Goal: Task Accomplishment & Management: Complete application form

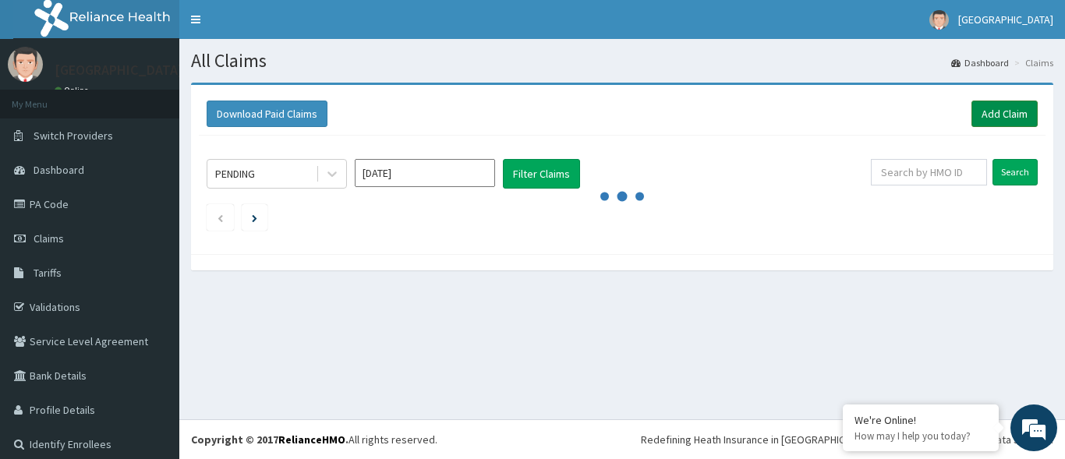
click at [981, 107] on link "Add Claim" at bounding box center [1005, 114] width 66 height 27
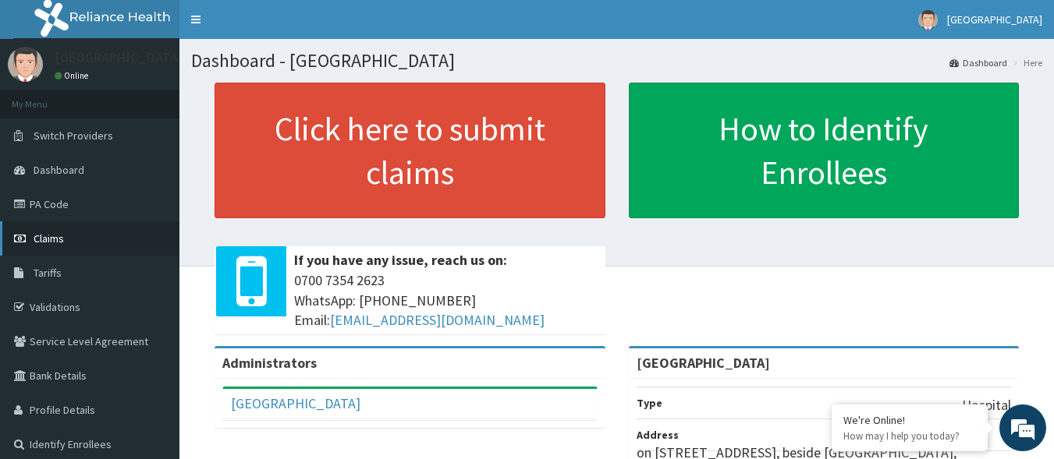
click at [54, 232] on span "Claims" at bounding box center [49, 239] width 30 height 14
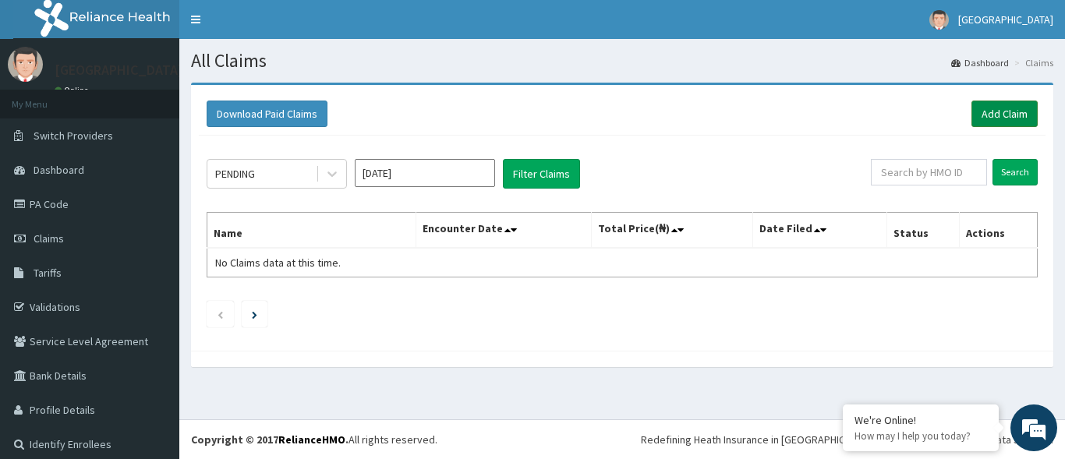
click at [973, 108] on link "Add Claim" at bounding box center [1005, 114] width 66 height 27
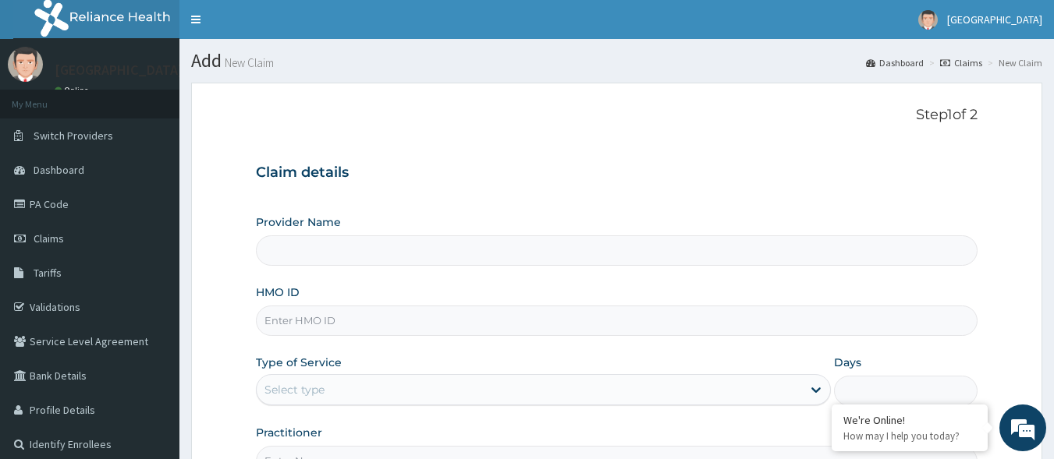
type input "[GEOGRAPHIC_DATA]"
click at [519, 326] on input "HMO ID" at bounding box center [617, 321] width 722 height 30
type input "VTL/10612/C"
click at [372, 390] on div "Select type" at bounding box center [529, 389] width 545 height 25
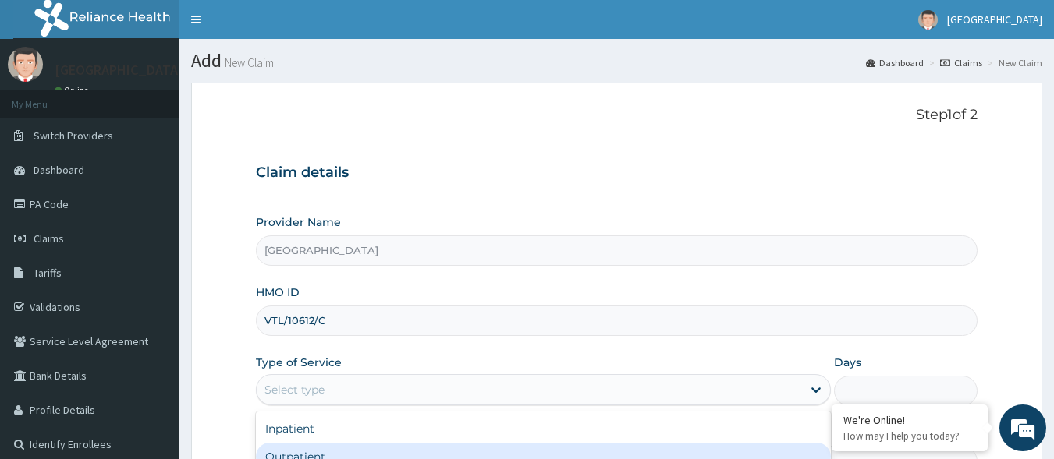
click at [360, 452] on div "Outpatient" at bounding box center [543, 457] width 575 height 28
type input "1"
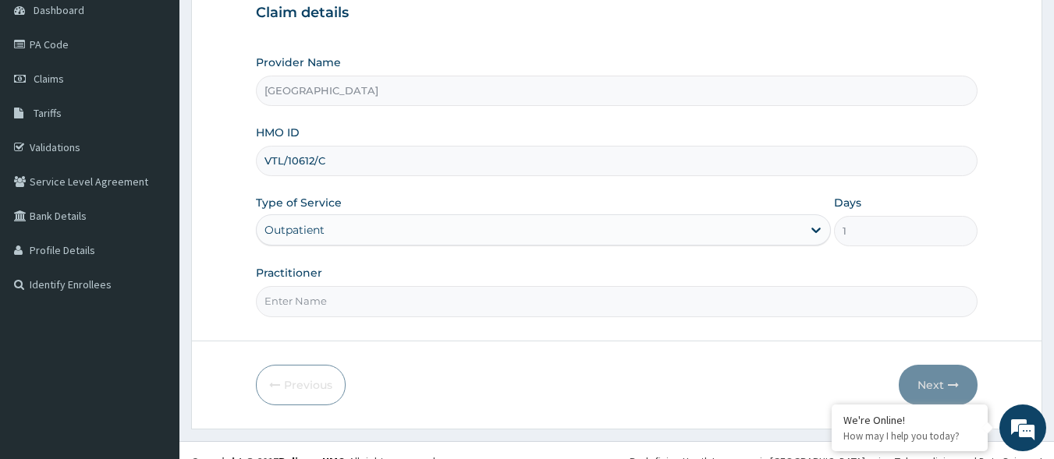
scroll to position [161, 0]
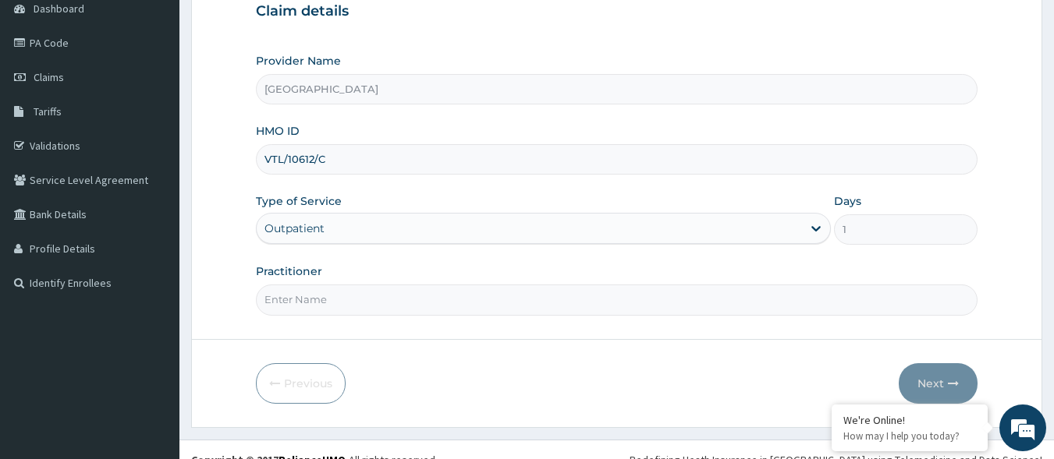
click at [432, 225] on div "Outpatient" at bounding box center [529, 228] width 545 height 25
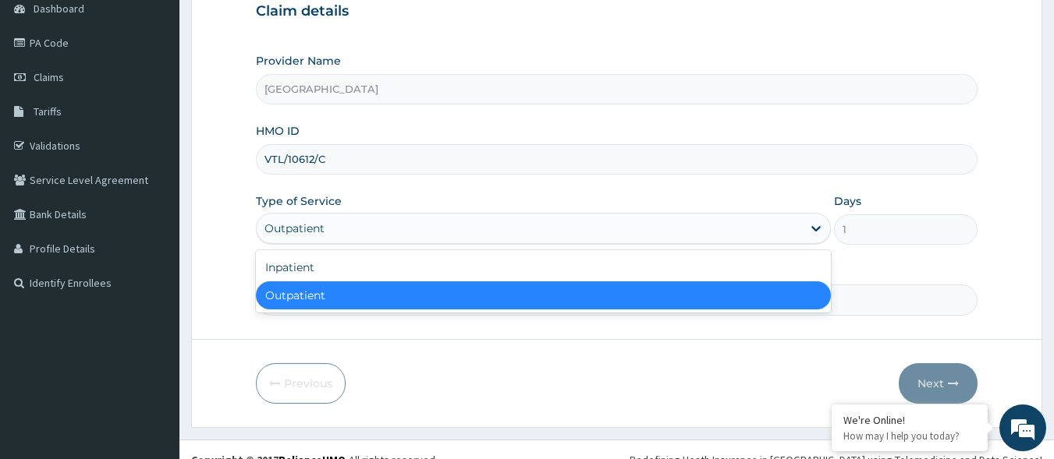
click at [406, 293] on div "Outpatient" at bounding box center [543, 296] width 575 height 28
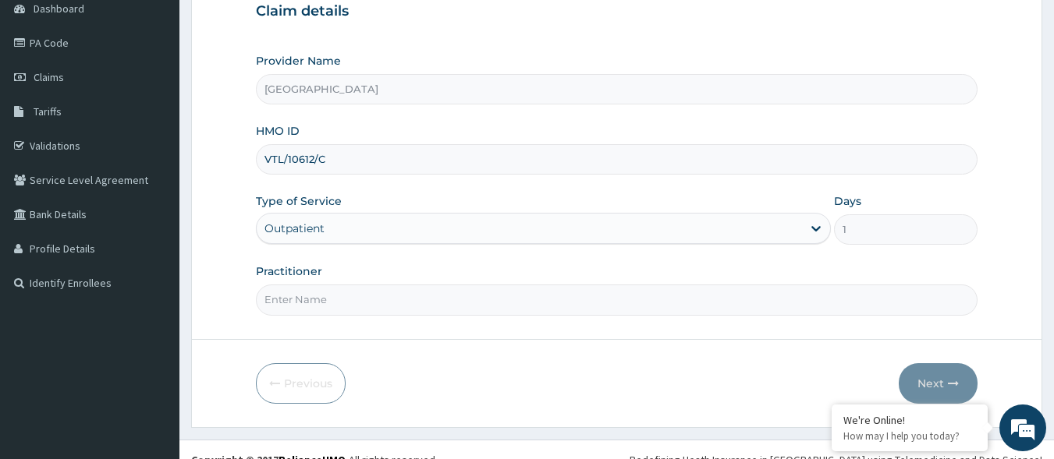
click at [505, 305] on input "Practitioner" at bounding box center [617, 300] width 722 height 30
type input "[PERSON_NAME]"
click at [930, 380] on button "Next" at bounding box center [937, 383] width 79 height 41
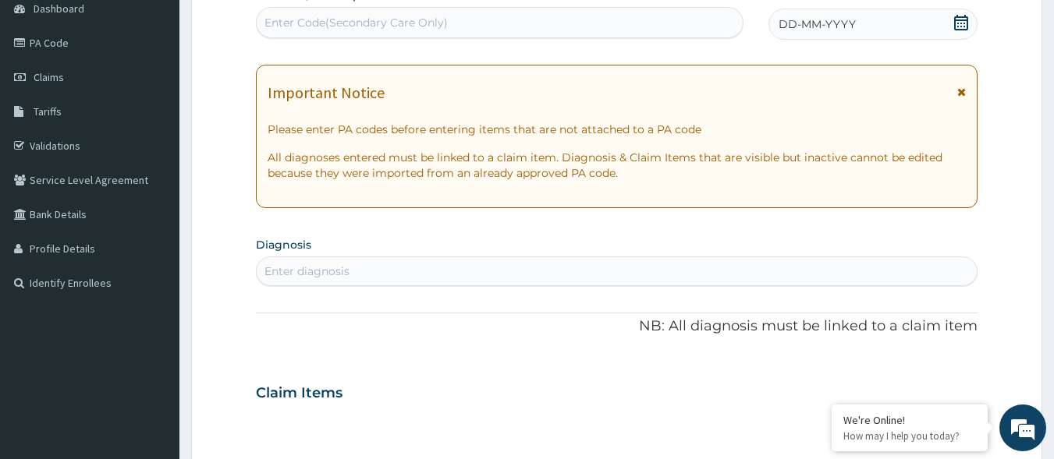
click at [959, 88] on icon at bounding box center [961, 92] width 9 height 11
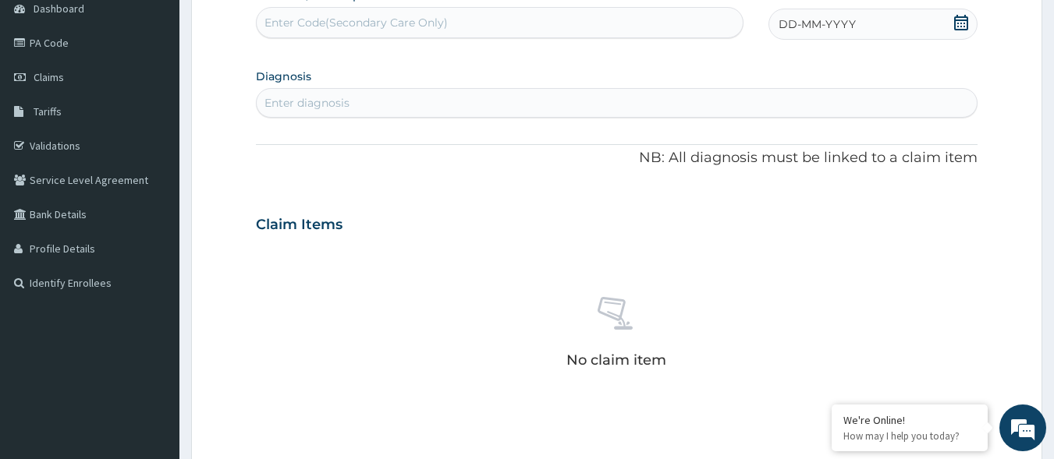
click at [961, 23] on icon at bounding box center [961, 23] width 14 height 16
click at [798, 170] on div "12" at bounding box center [804, 172] width 23 height 23
click at [466, 101] on div "Enter diagnosis" at bounding box center [617, 102] width 721 height 25
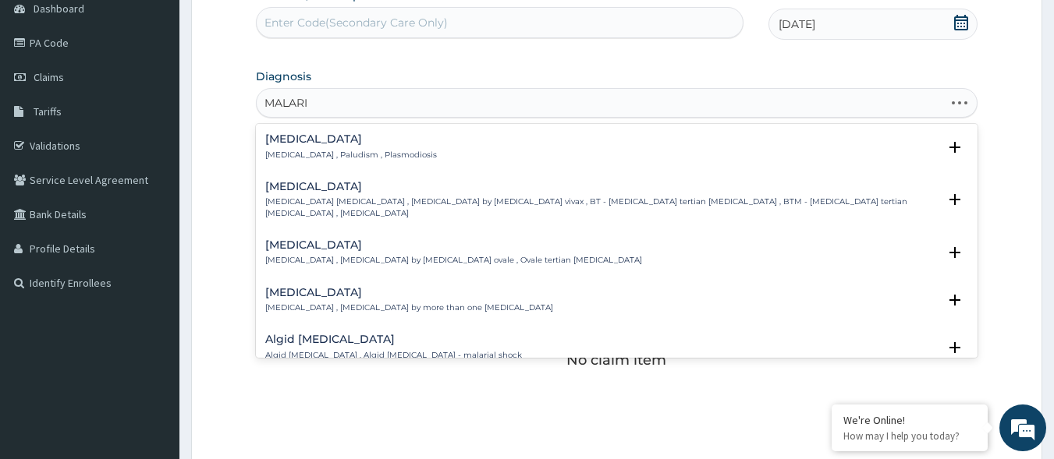
type input "[MEDICAL_DATA]"
click at [319, 141] on h4 "[MEDICAL_DATA]" at bounding box center [351, 139] width 172 height 12
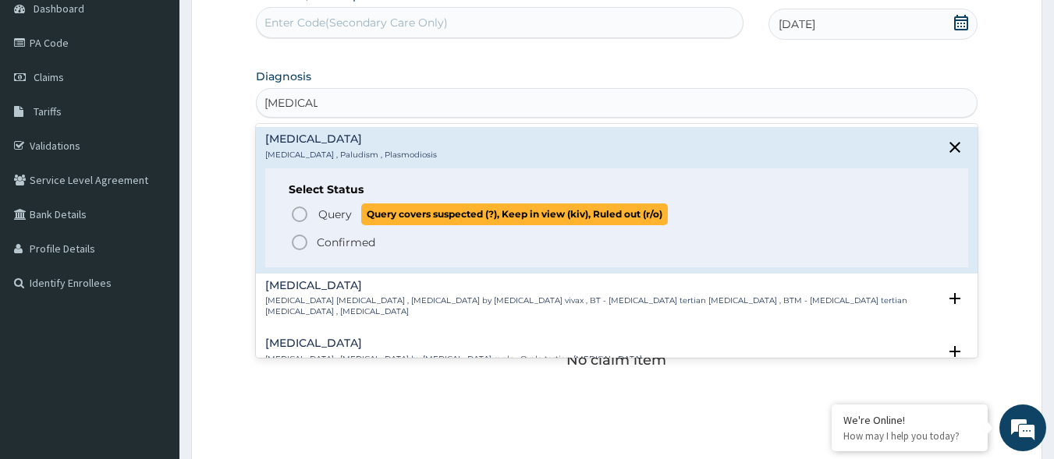
click at [336, 207] on span "Query" at bounding box center [335, 215] width 34 height 16
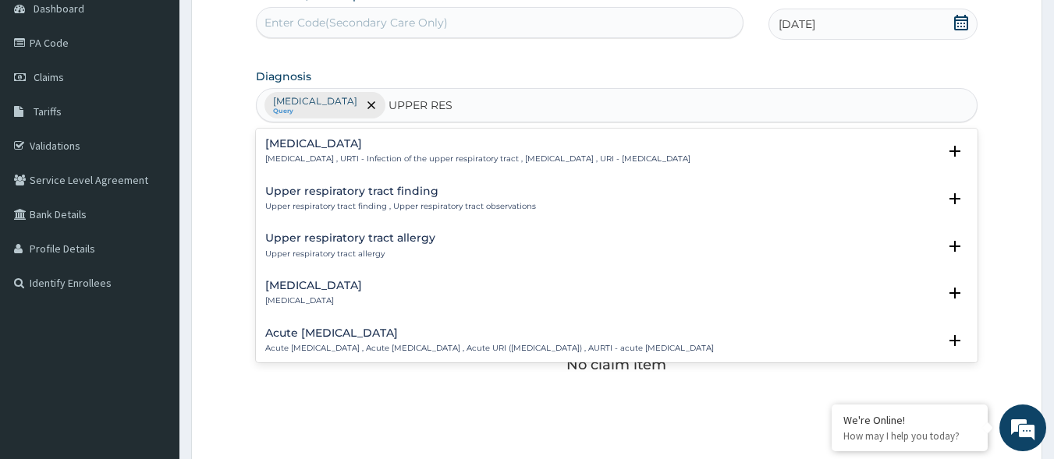
type input "UPPER RESP"
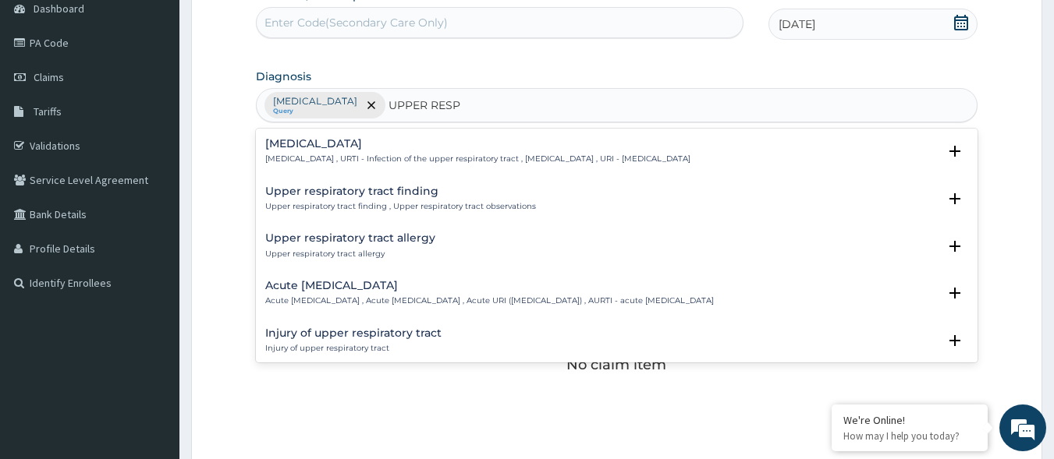
click at [380, 136] on div "[MEDICAL_DATA] [MEDICAL_DATA] , URTI - Infection of the upper respiratory tract…" at bounding box center [617, 156] width 722 height 48
click at [380, 143] on h4 "[MEDICAL_DATA]" at bounding box center [477, 144] width 425 height 12
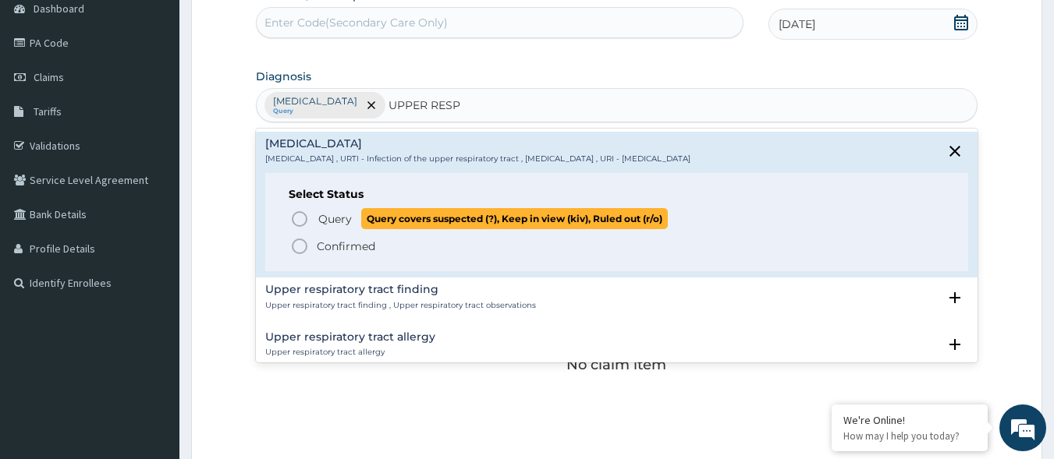
click at [349, 221] on span "Query" at bounding box center [335, 219] width 34 height 16
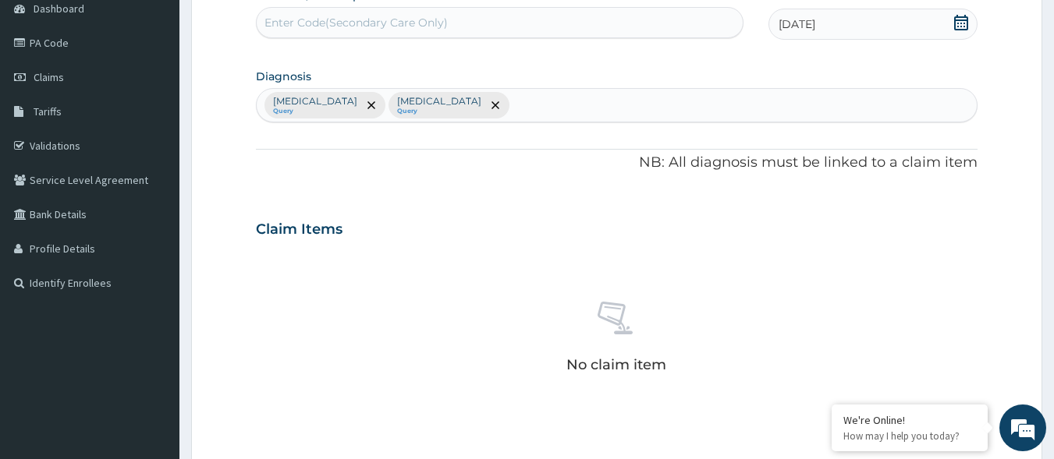
click at [443, 290] on div "No claim item" at bounding box center [617, 339] width 722 height 179
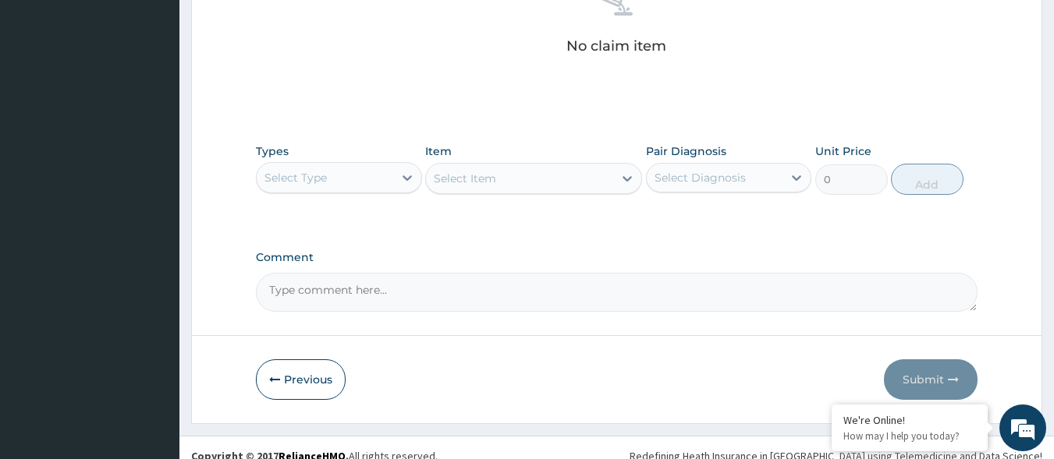
scroll to position [497, 0]
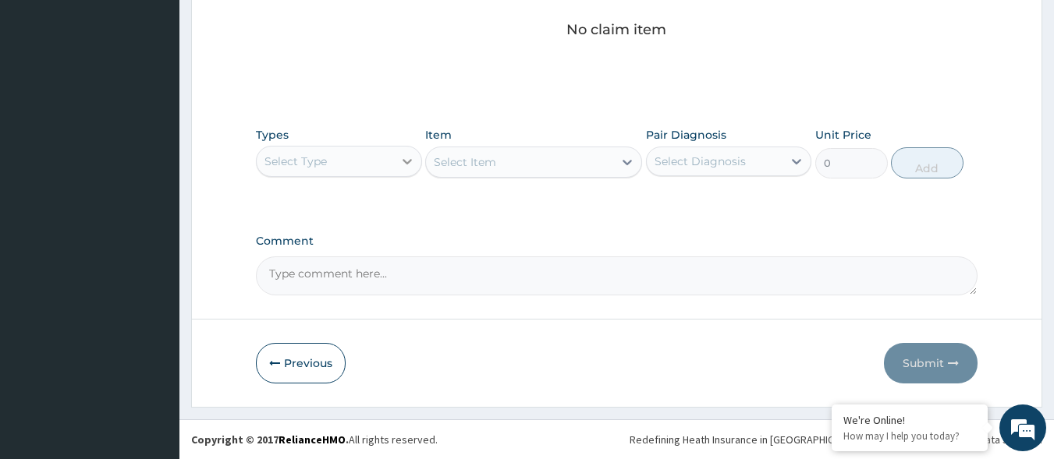
click at [407, 170] on div at bounding box center [407, 161] width 28 height 28
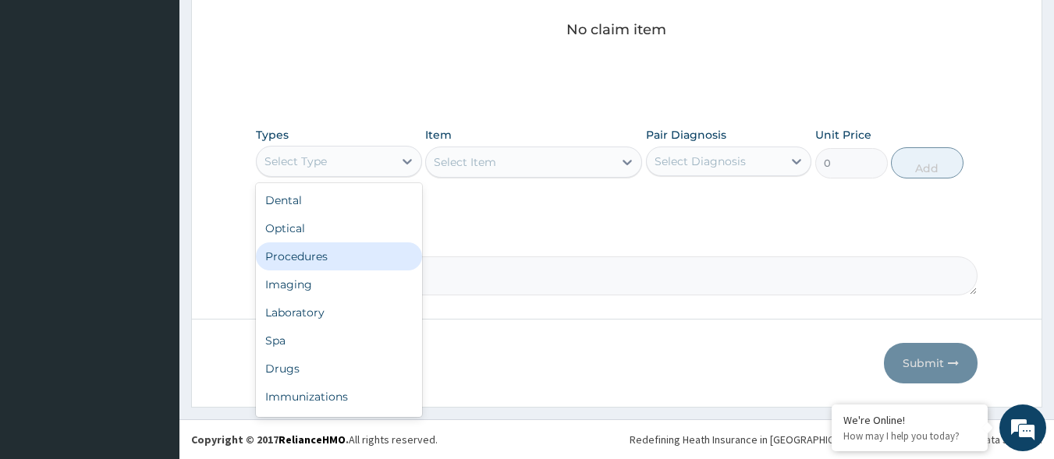
click at [335, 260] on div "Procedures" at bounding box center [339, 257] width 166 height 28
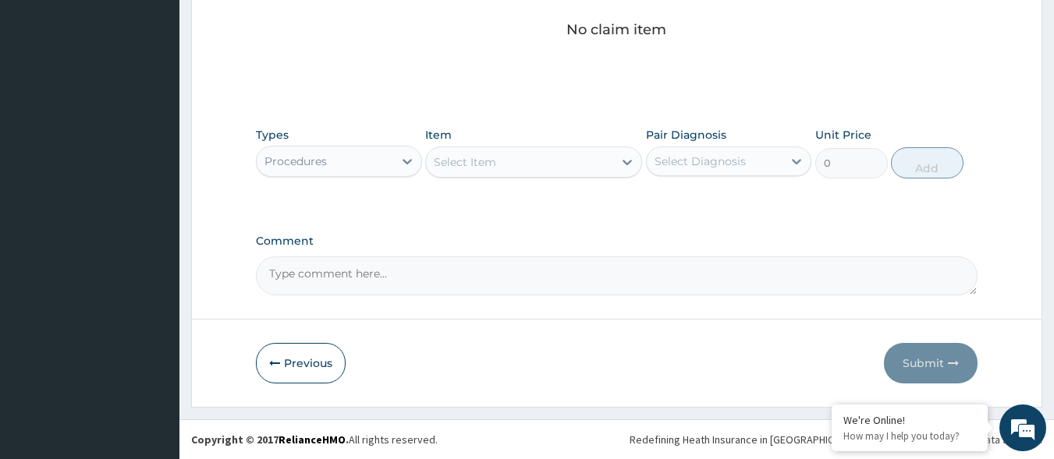
click at [512, 161] on div "Select Item" at bounding box center [519, 162] width 187 height 25
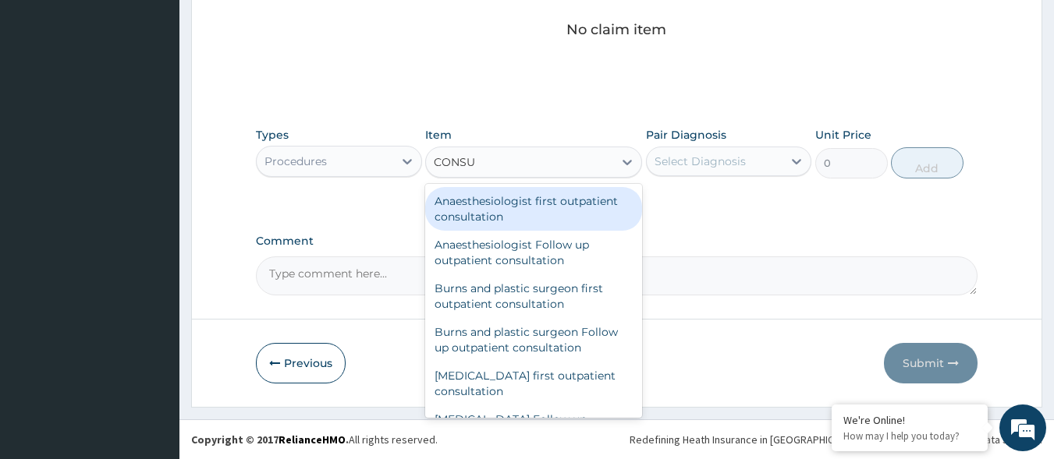
type input "CONSUL"
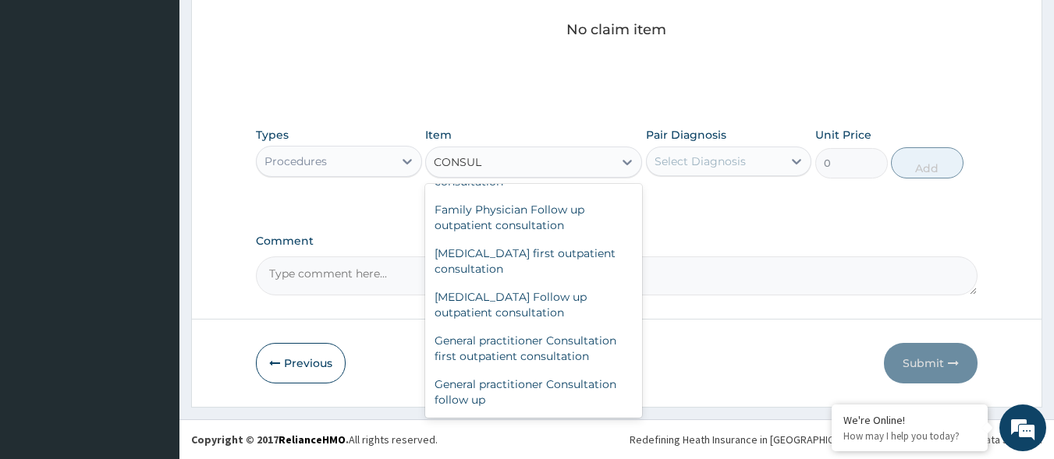
scroll to position [749, 0]
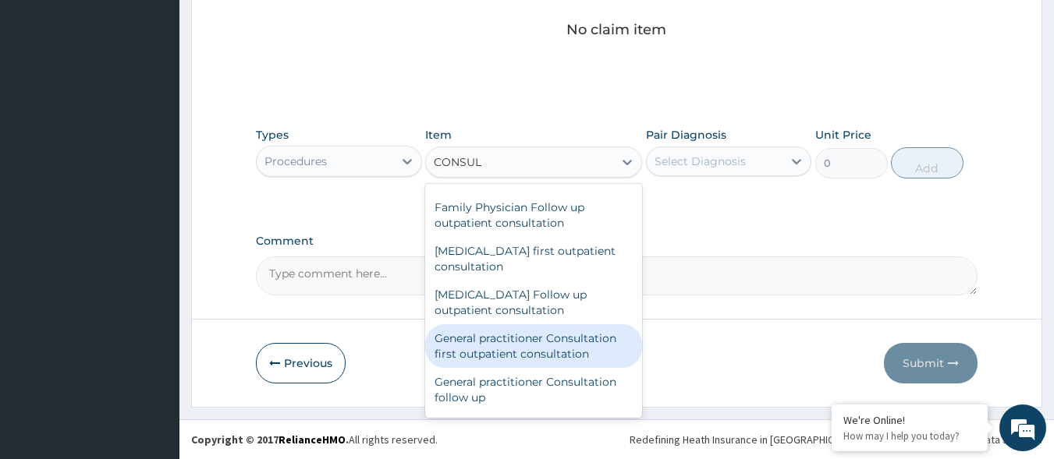
click at [515, 345] on div "General practitioner Consultation first outpatient consultation" at bounding box center [533, 346] width 217 height 44
type input "3000"
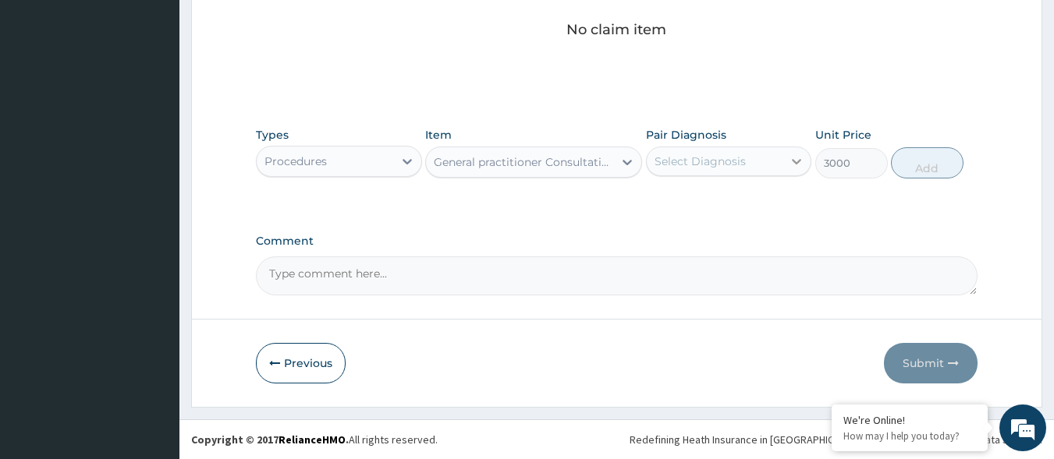
click at [795, 157] on icon at bounding box center [796, 162] width 16 height 16
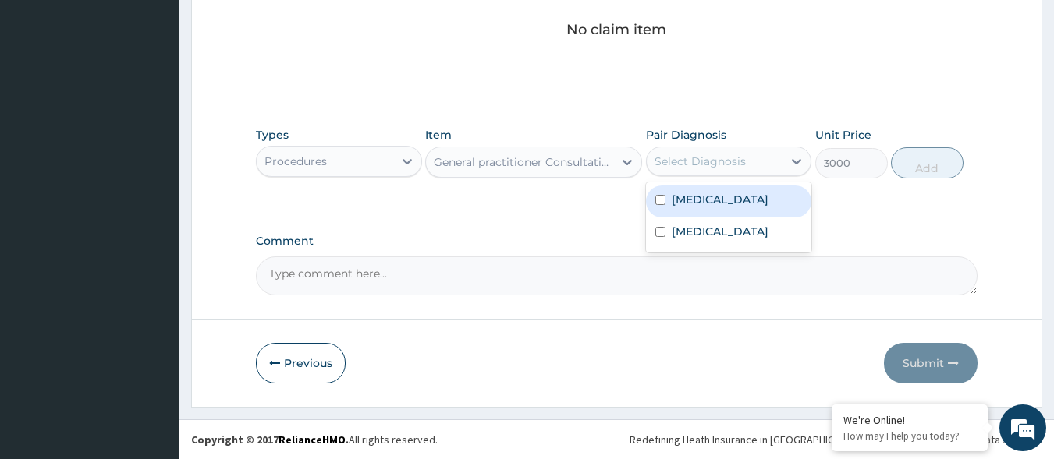
click at [739, 213] on div "[MEDICAL_DATA]" at bounding box center [729, 202] width 166 height 32
checkbox input "true"
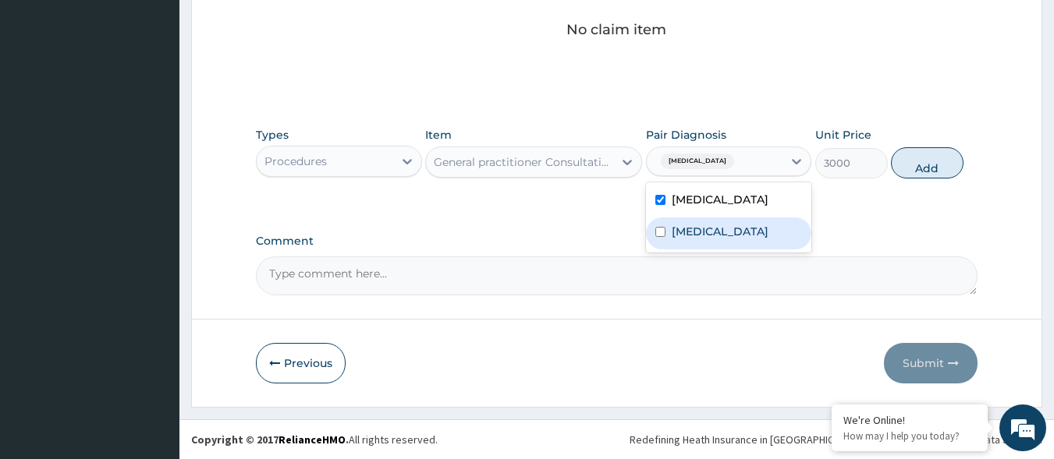
click at [736, 237] on label "[MEDICAL_DATA]" at bounding box center [719, 232] width 97 height 16
checkbox input "true"
click at [923, 158] on button "Add" at bounding box center [927, 162] width 73 height 31
type input "0"
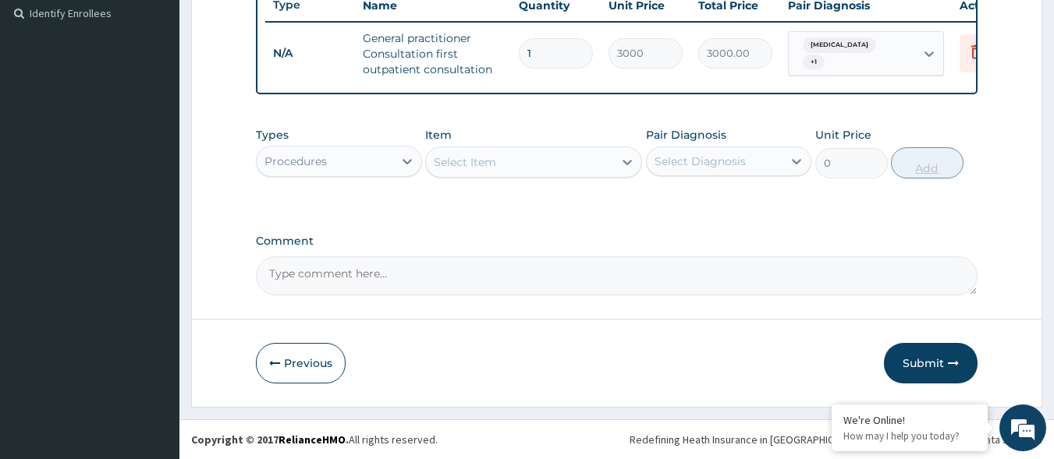
scroll to position [443, 0]
click at [409, 161] on icon at bounding box center [406, 161] width 9 height 5
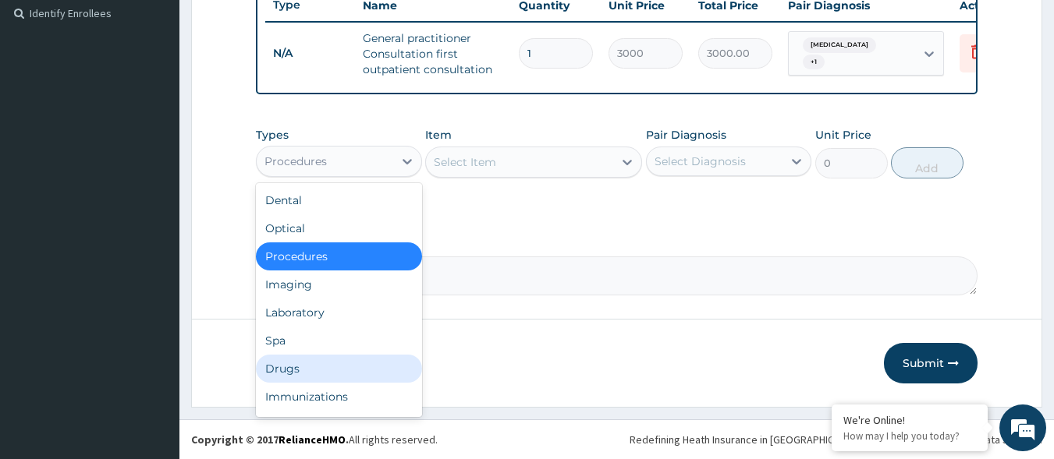
click at [352, 357] on div "Drugs" at bounding box center [339, 369] width 166 height 28
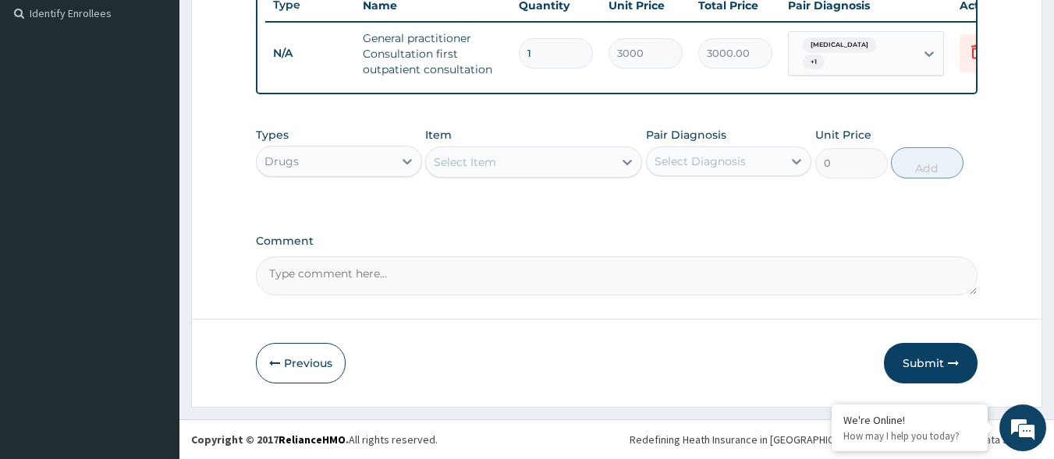
click at [493, 158] on div "Select Item" at bounding box center [465, 162] width 62 height 16
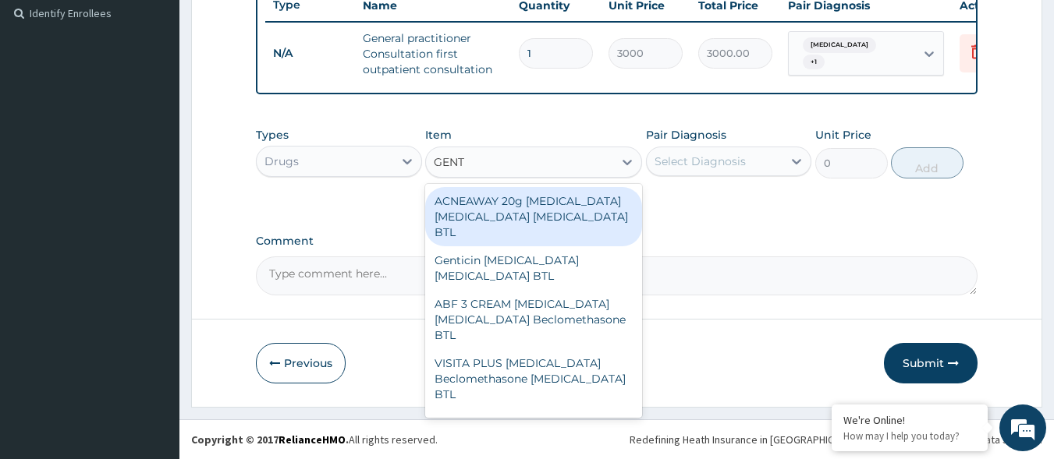
type input "GENTA"
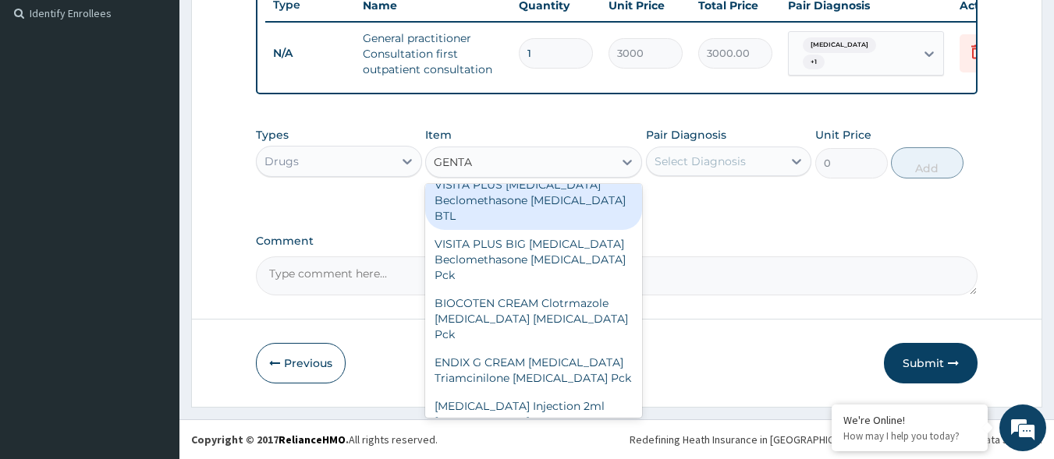
scroll to position [187, 0]
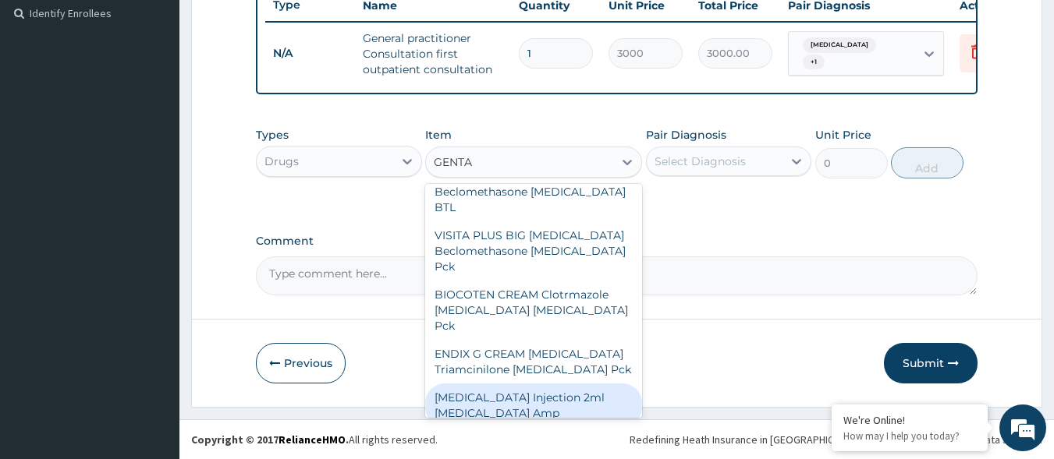
click at [551, 384] on div "[MEDICAL_DATA] Injection 2ml [MEDICAL_DATA] Amp" at bounding box center [533, 406] width 217 height 44
type input "324"
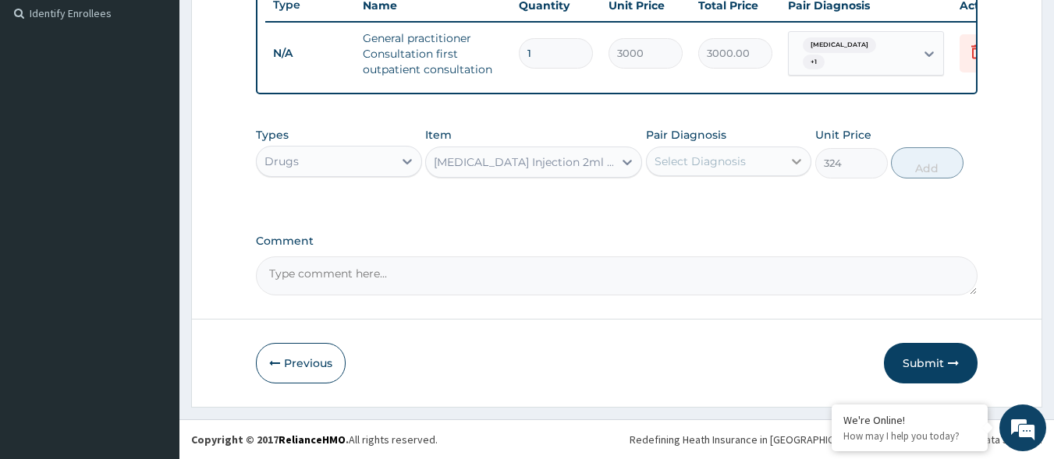
click at [795, 161] on icon at bounding box center [796, 162] width 16 height 16
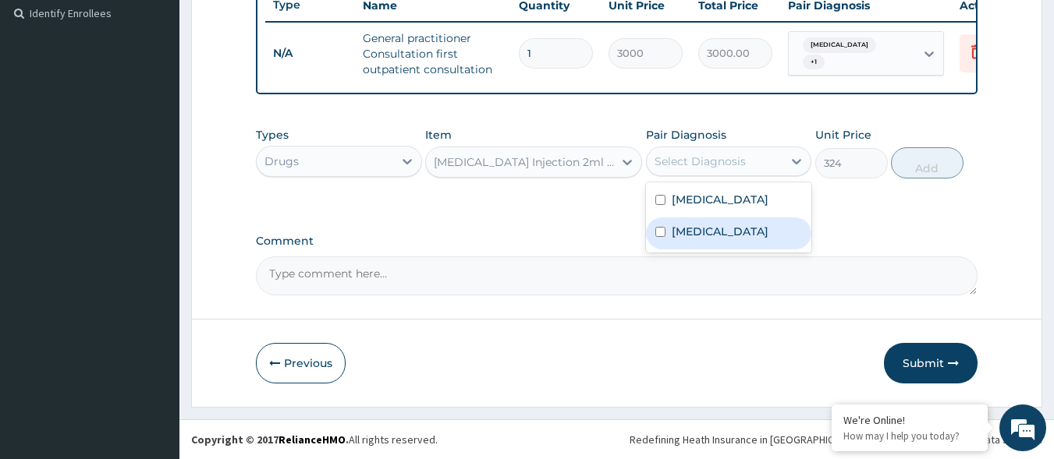
click at [763, 228] on label "[MEDICAL_DATA]" at bounding box center [719, 232] width 97 height 16
checkbox input "true"
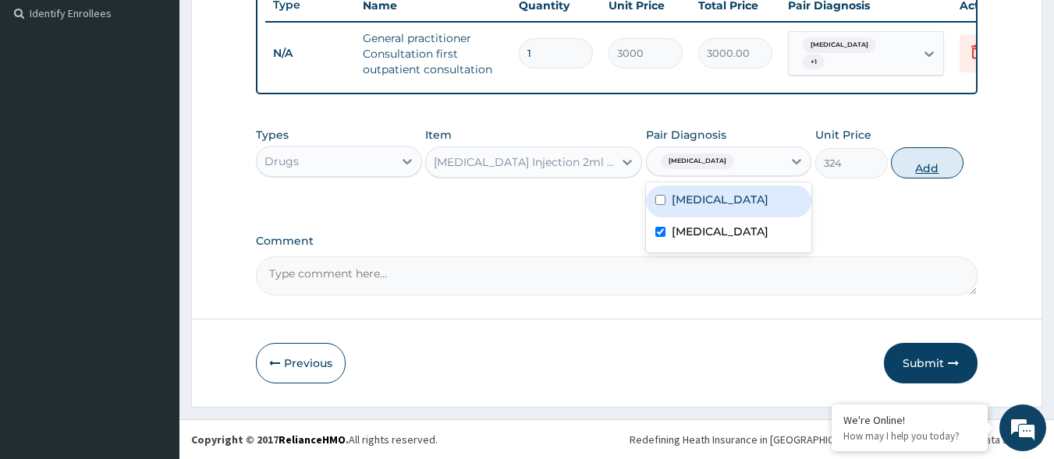
click at [921, 163] on button "Add" at bounding box center [927, 162] width 73 height 31
type input "0"
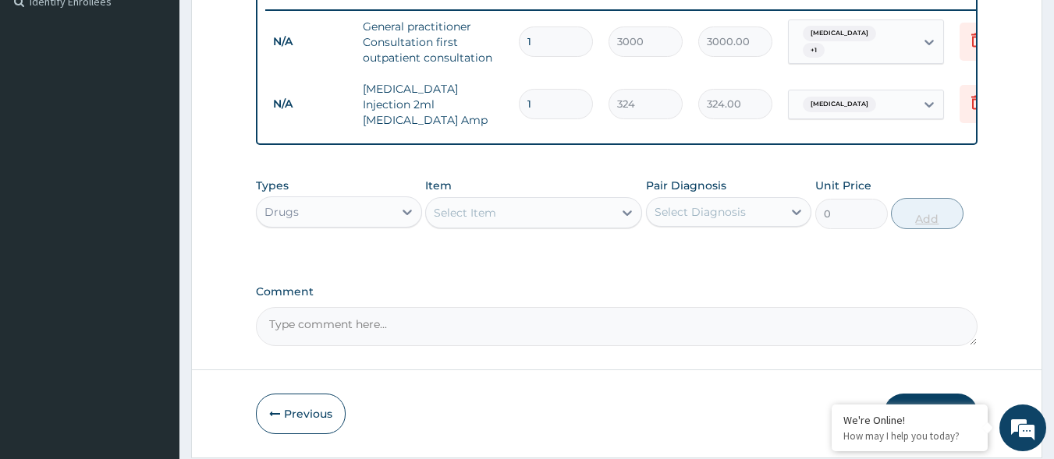
type input "0.00"
type input "6"
type input "1944.00"
type input "6"
click at [523, 218] on div "Select Item" at bounding box center [519, 212] width 187 height 25
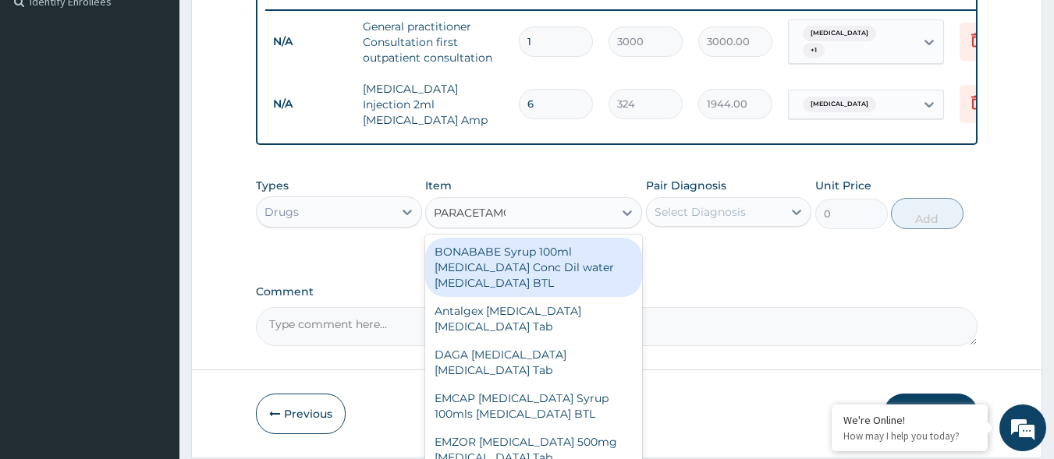
type input "[MEDICAL_DATA]"
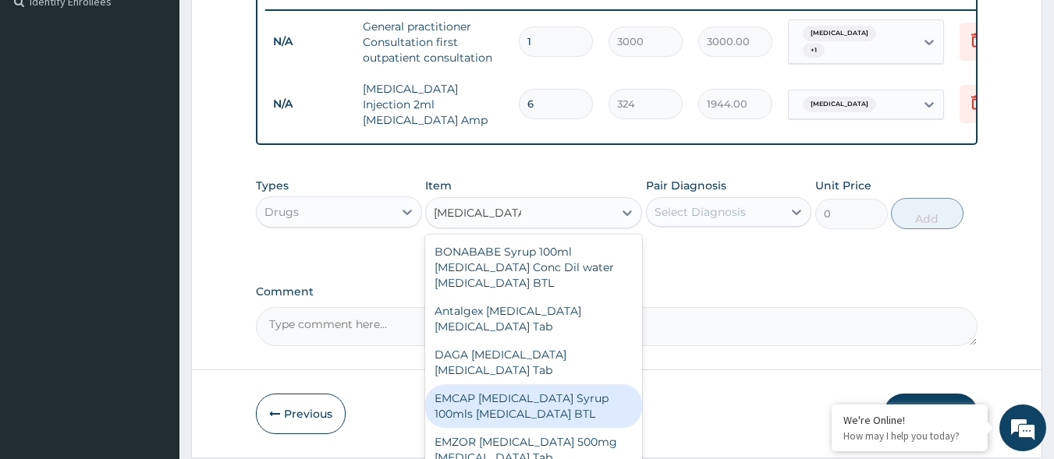
click at [520, 402] on div "EMCAP [MEDICAL_DATA] Syrup 100mls [MEDICAL_DATA] BTL" at bounding box center [533, 406] width 217 height 44
type input "420"
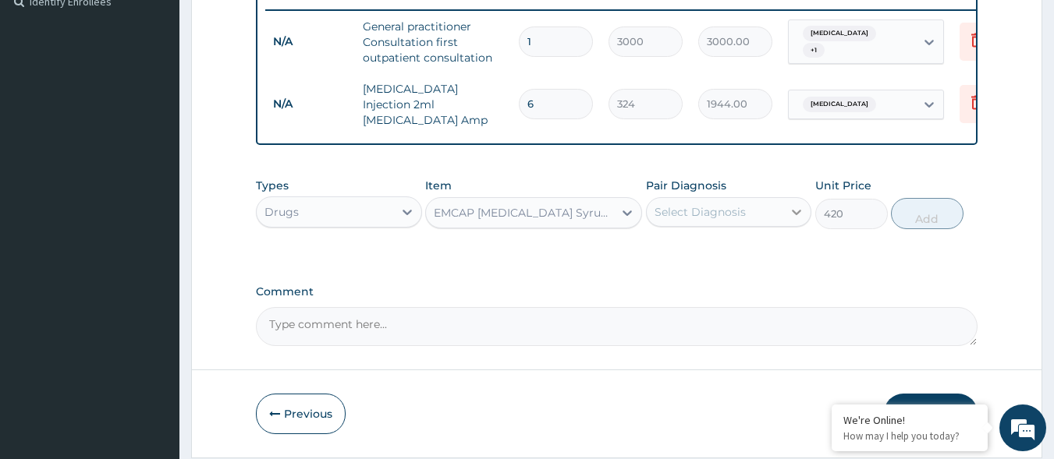
click at [797, 215] on icon at bounding box center [796, 212] width 9 height 5
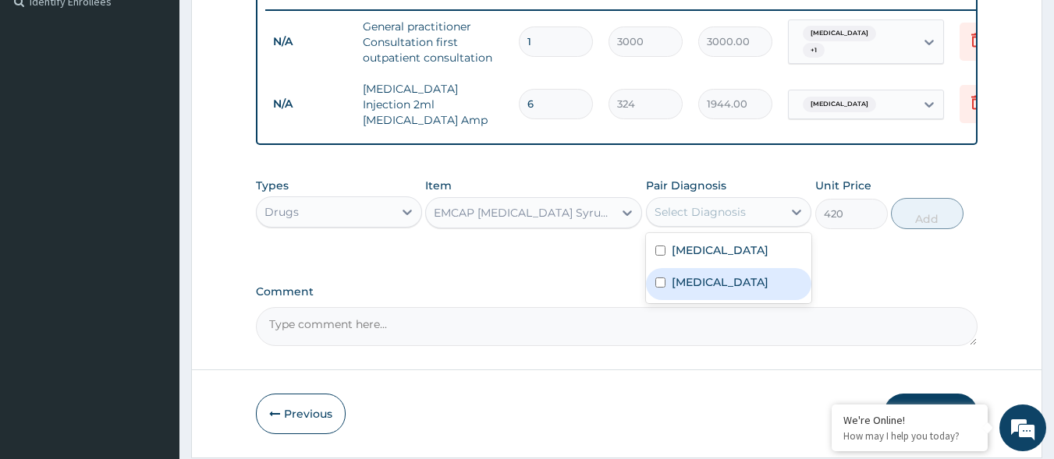
click at [750, 271] on div "[MEDICAL_DATA]" at bounding box center [729, 284] width 166 height 32
checkbox input "true"
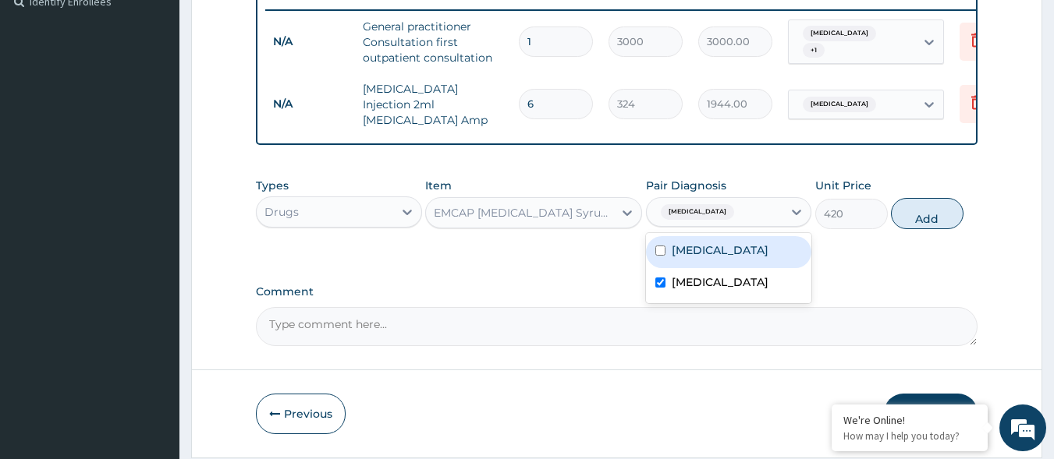
click at [716, 249] on div "[MEDICAL_DATA]" at bounding box center [729, 252] width 166 height 32
checkbox input "true"
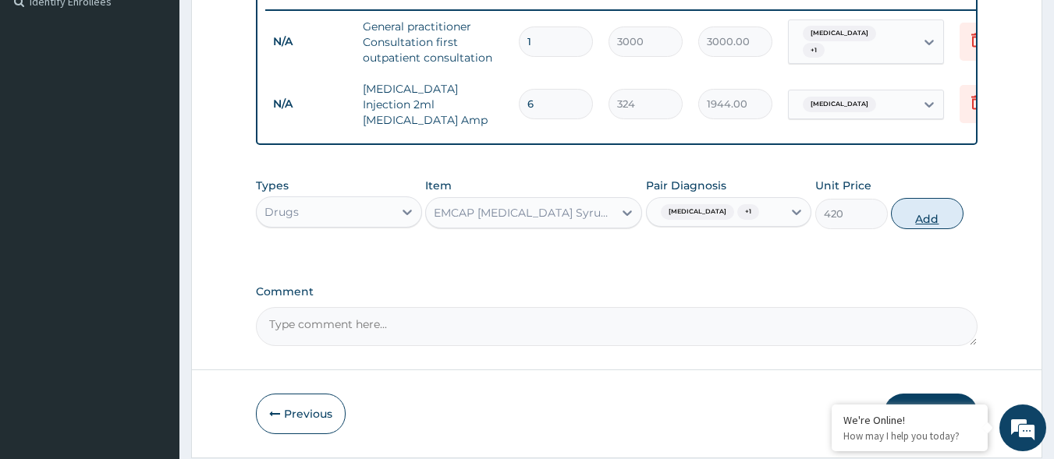
click at [926, 229] on button "Add" at bounding box center [927, 213] width 73 height 31
type input "0"
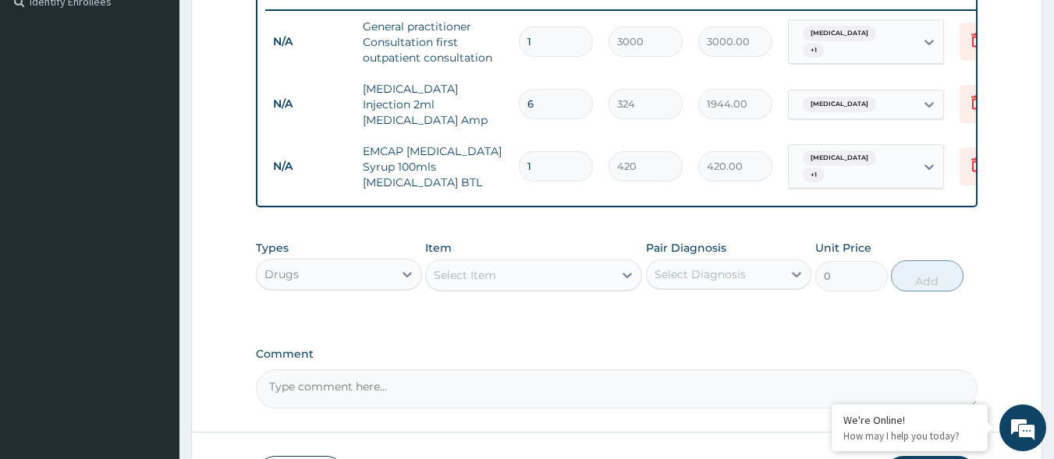
click at [490, 279] on div "Select Item" at bounding box center [465, 275] width 62 height 16
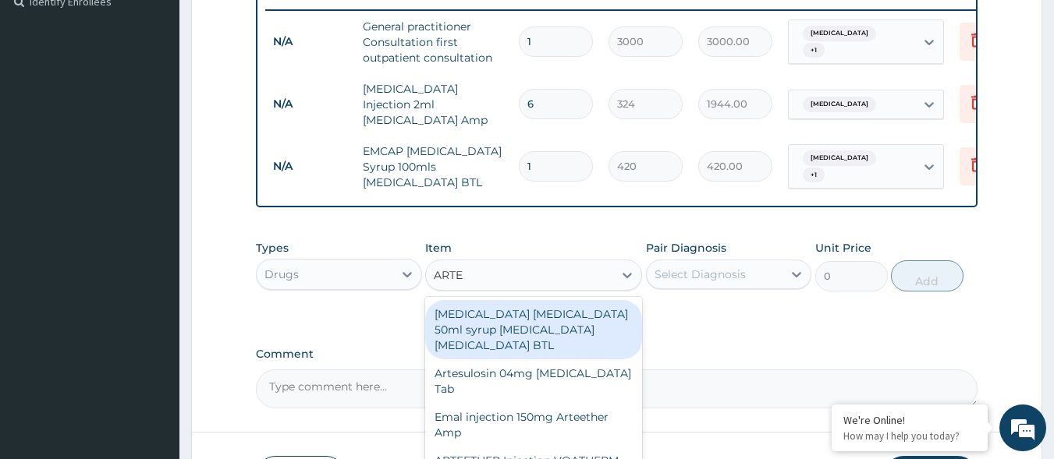
type input "ARTEM"
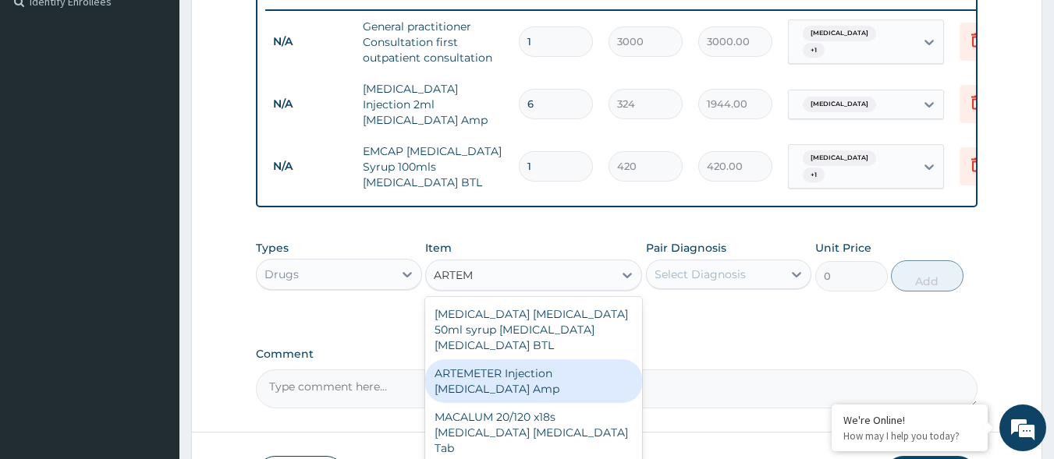
click at [501, 392] on div "ARTEMETER Injection [MEDICAL_DATA] Amp" at bounding box center [533, 381] width 217 height 44
type input "360"
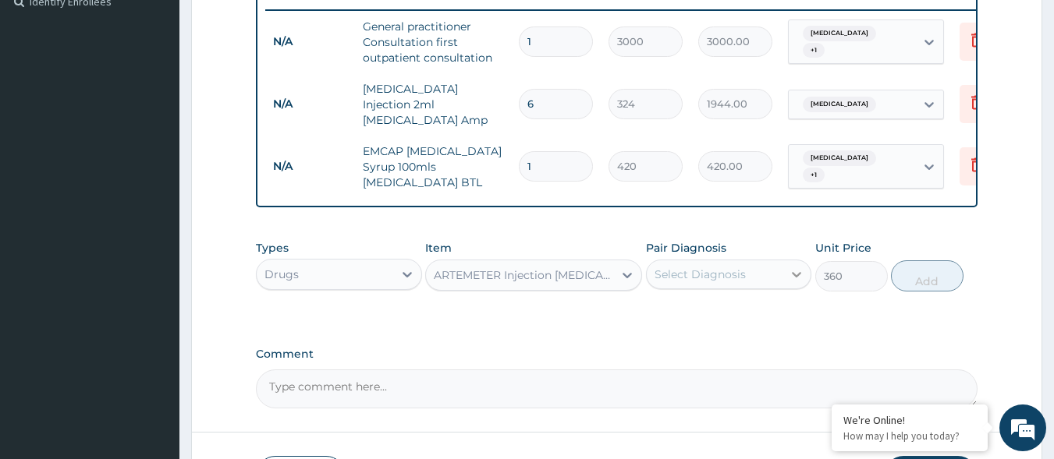
click at [794, 278] on icon at bounding box center [796, 274] width 9 height 5
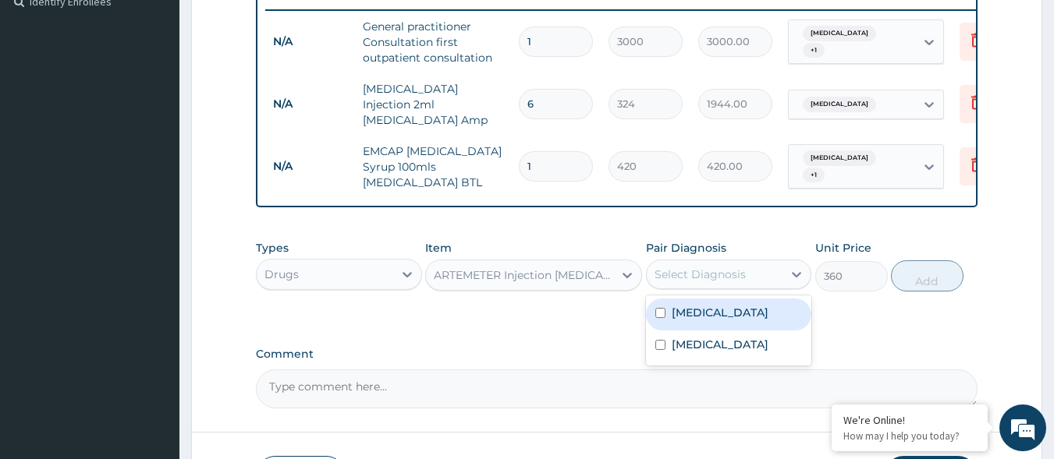
click at [755, 316] on div "[MEDICAL_DATA]" at bounding box center [729, 315] width 166 height 32
checkbox input "true"
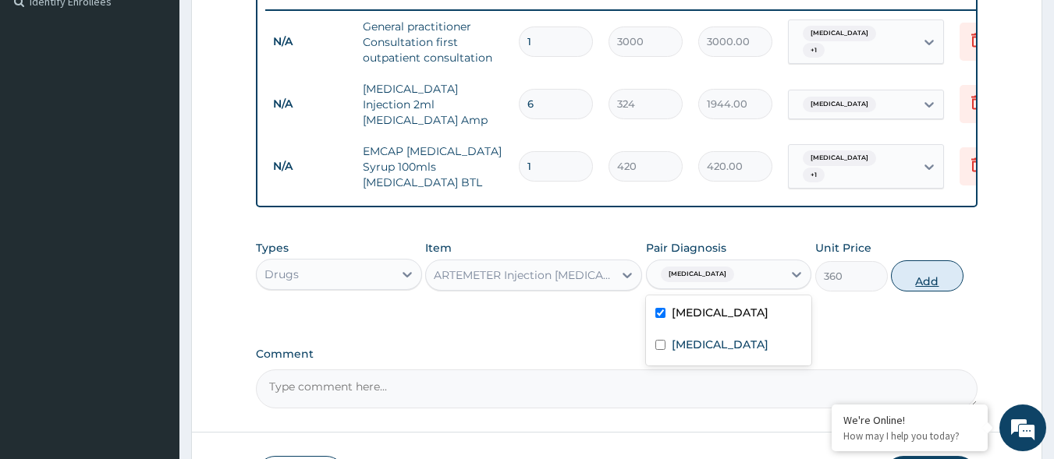
click at [936, 281] on button "Add" at bounding box center [927, 275] width 73 height 31
type input "0"
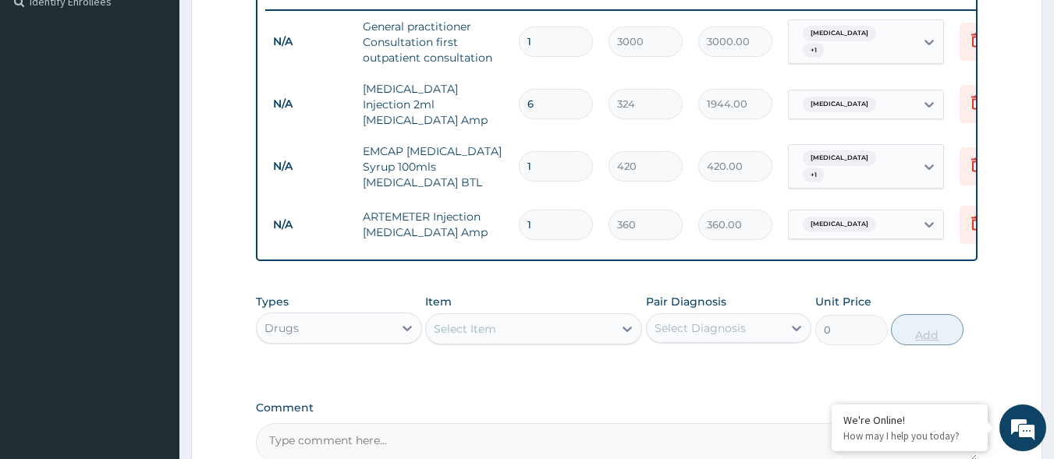
type input "0.00"
type input "6"
type input "2160.00"
type input "6"
click at [487, 331] on div "Select Item" at bounding box center [465, 329] width 62 height 16
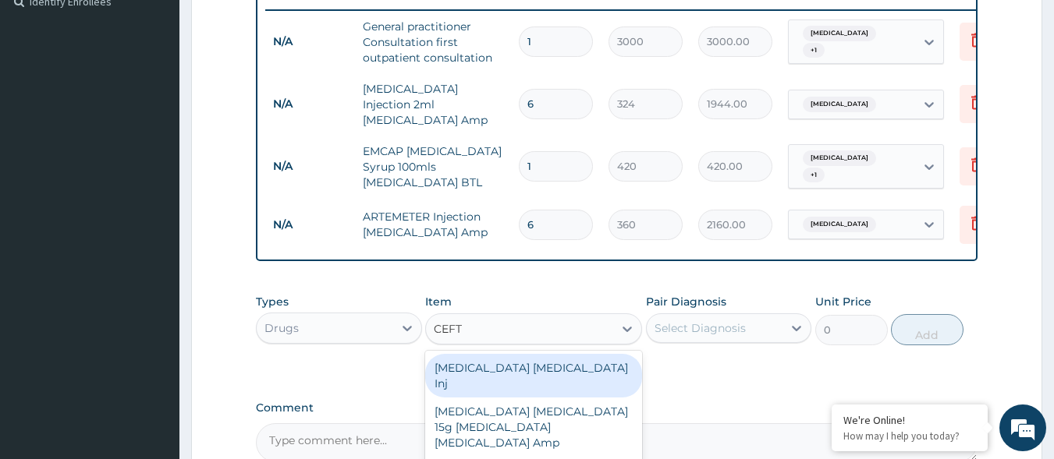
type input "CEFTR"
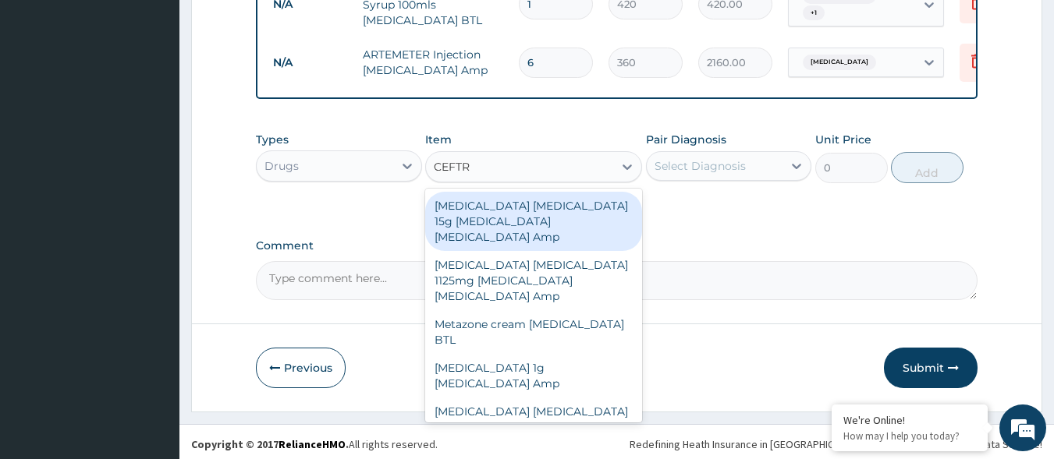
scroll to position [613, 0]
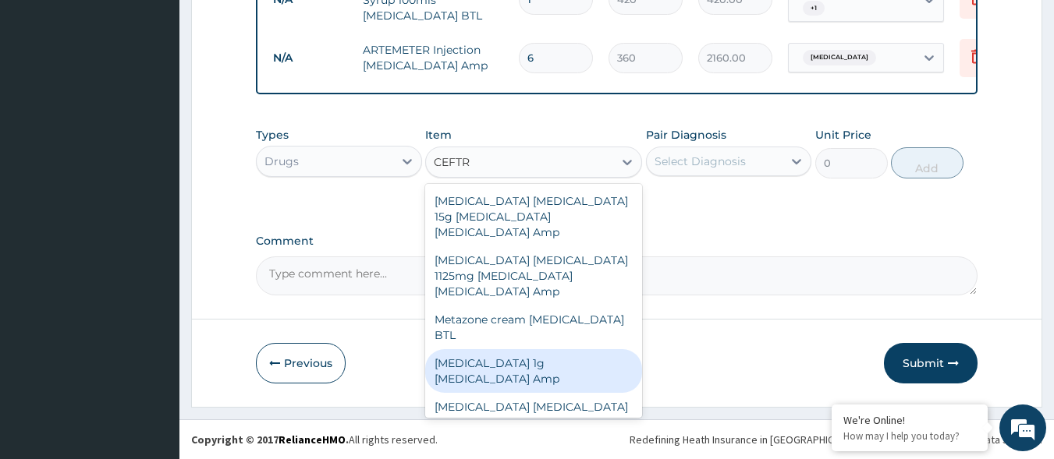
click at [569, 349] on div "[MEDICAL_DATA] 1g [MEDICAL_DATA] Amp" at bounding box center [533, 371] width 217 height 44
type input "600"
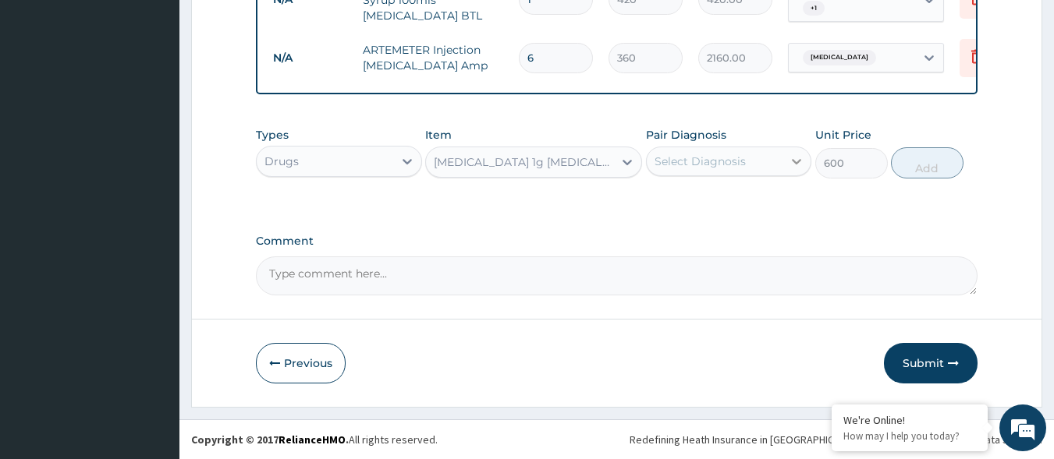
click at [797, 164] on icon at bounding box center [796, 161] width 9 height 5
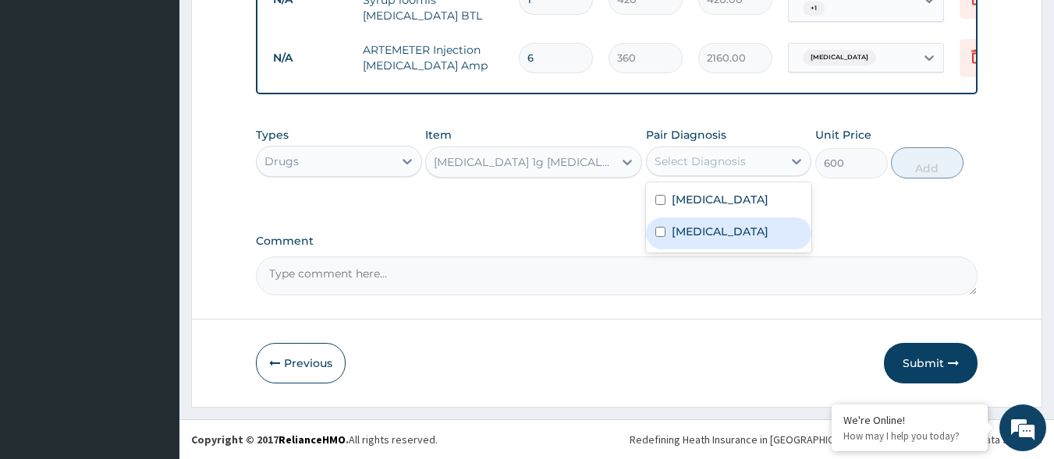
click at [745, 239] on label "[MEDICAL_DATA]" at bounding box center [719, 232] width 97 height 16
checkbox input "true"
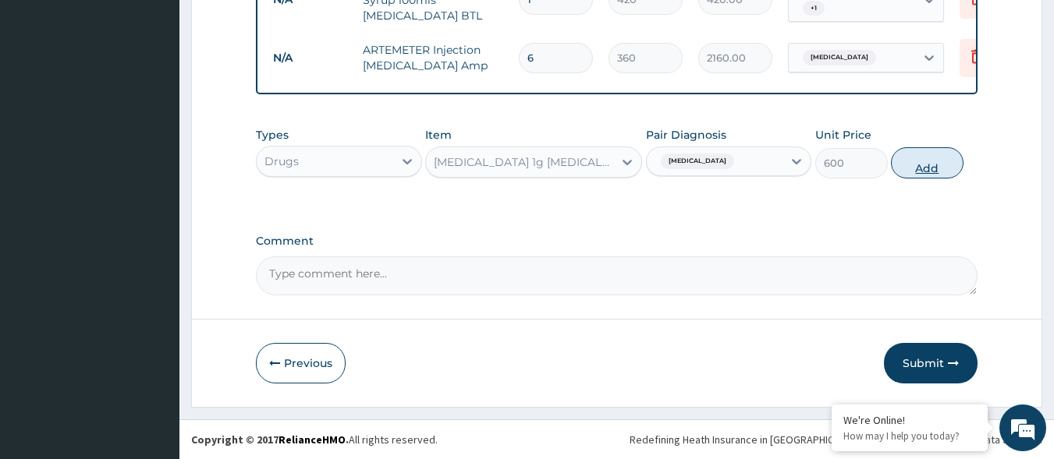
click at [921, 161] on button "Add" at bounding box center [927, 162] width 73 height 31
type input "0"
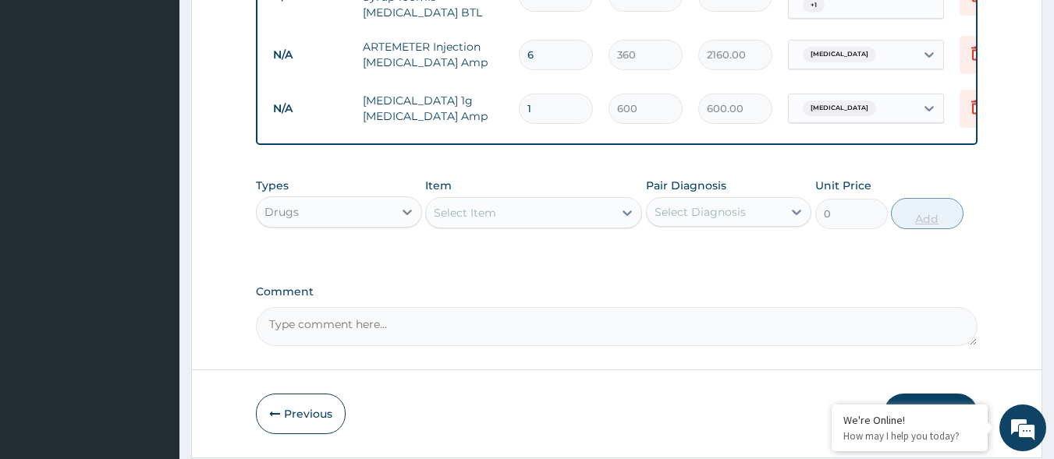
type input "0.00"
type input "3"
type input "1800.00"
type input "0.00"
type input "4"
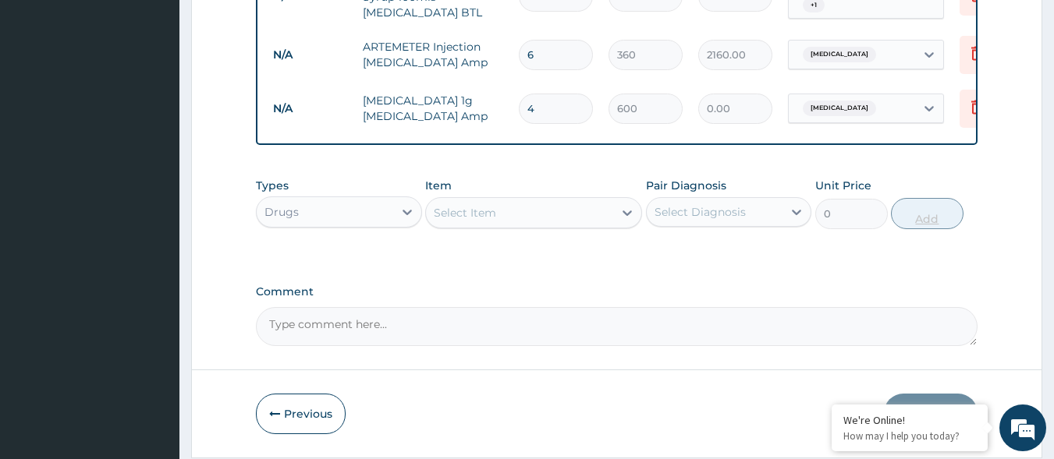
type input "2400.00"
type input "4"
click at [536, 219] on div "Select Item" at bounding box center [519, 212] width 187 height 25
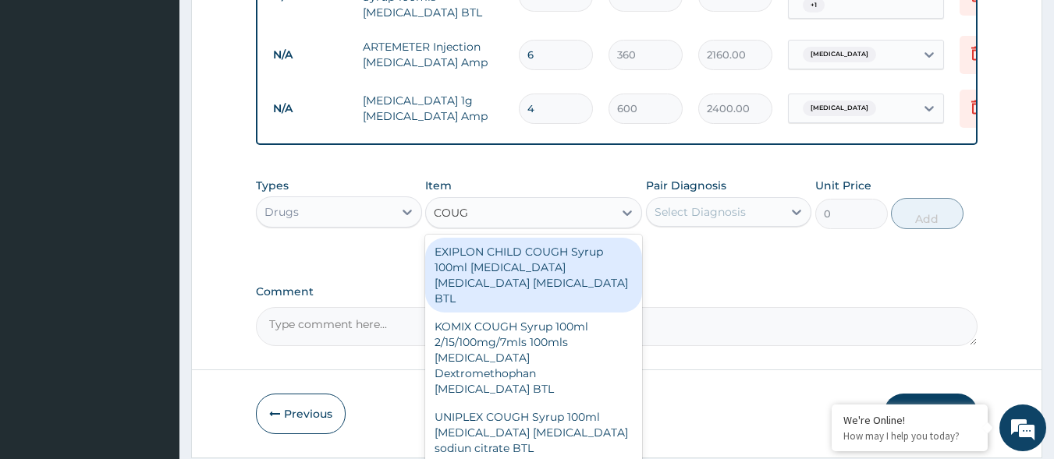
type input "COUGH"
click at [522, 269] on div "EXIPLON CHILD COUGH Syrup 100ml [MEDICAL_DATA] [MEDICAL_DATA] [MEDICAL_DATA] BTL" at bounding box center [533, 275] width 217 height 75
type input "360"
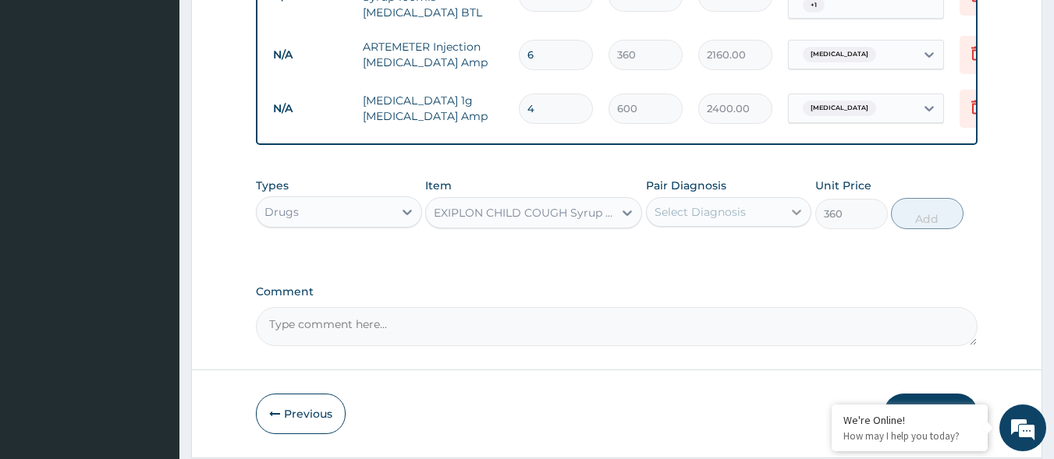
click at [795, 215] on icon at bounding box center [796, 212] width 9 height 5
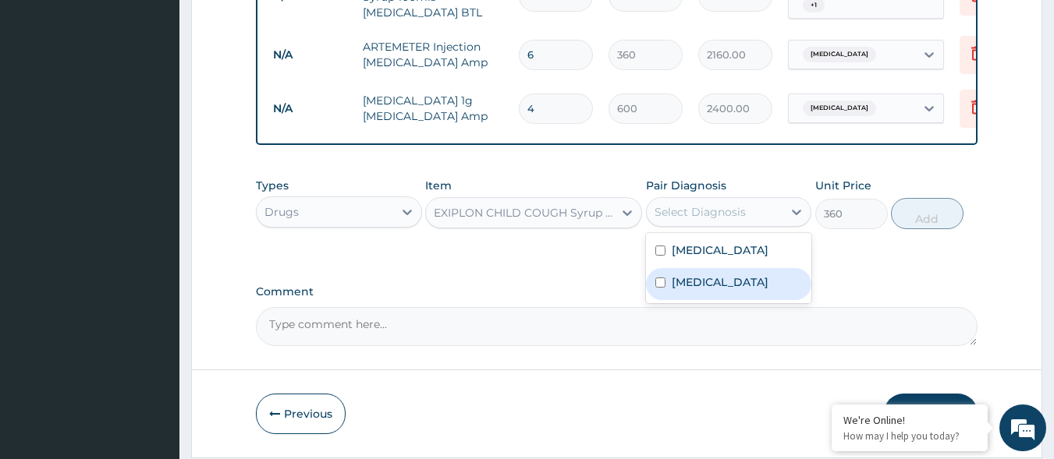
click at [717, 290] on label "[MEDICAL_DATA]" at bounding box center [719, 282] width 97 height 16
checkbox input "true"
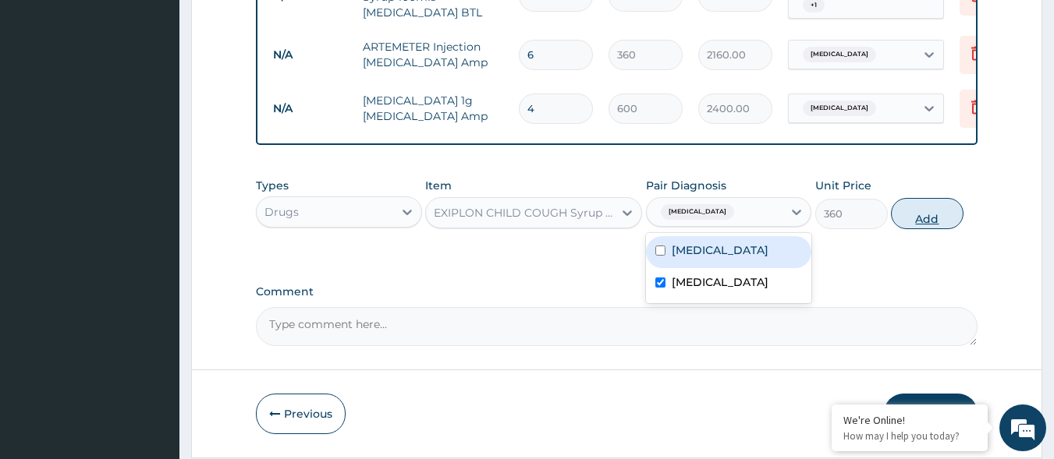
click at [918, 218] on button "Add" at bounding box center [927, 213] width 73 height 31
type input "0"
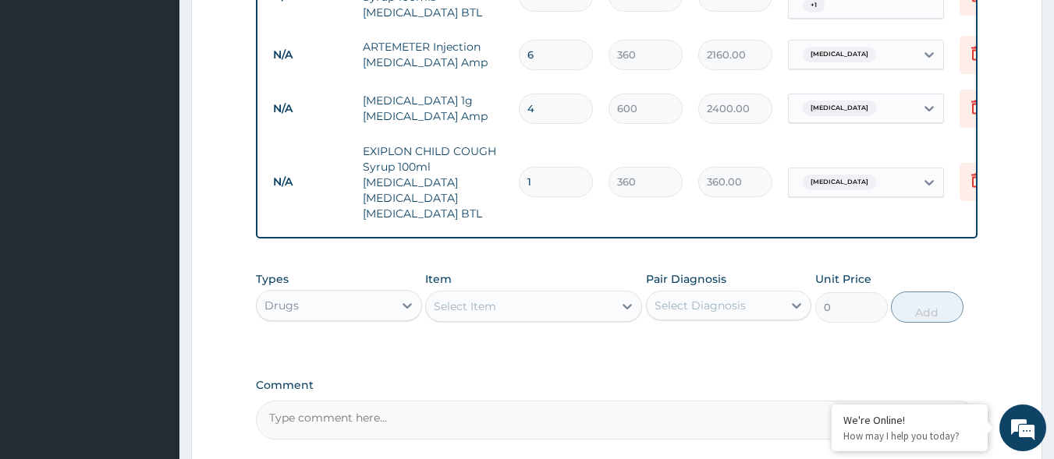
click at [474, 306] on div "Select Item" at bounding box center [465, 307] width 62 height 16
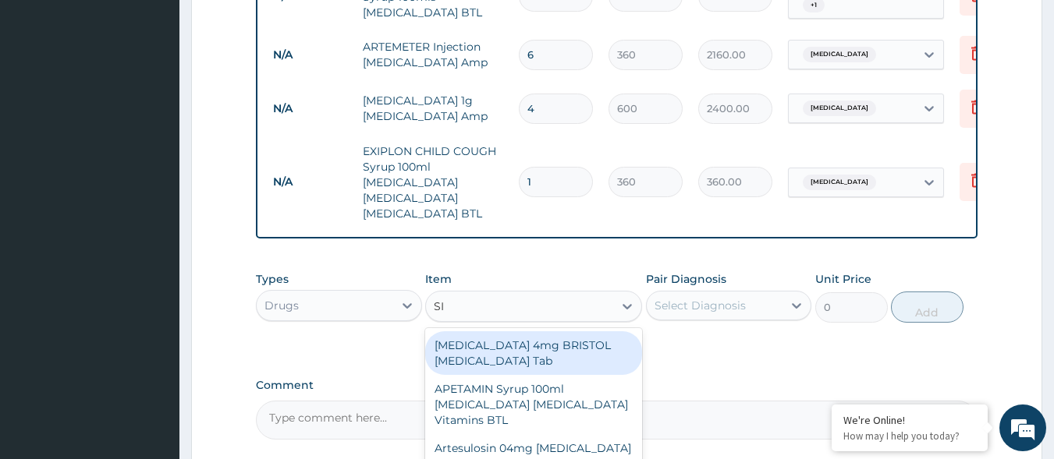
type input "S"
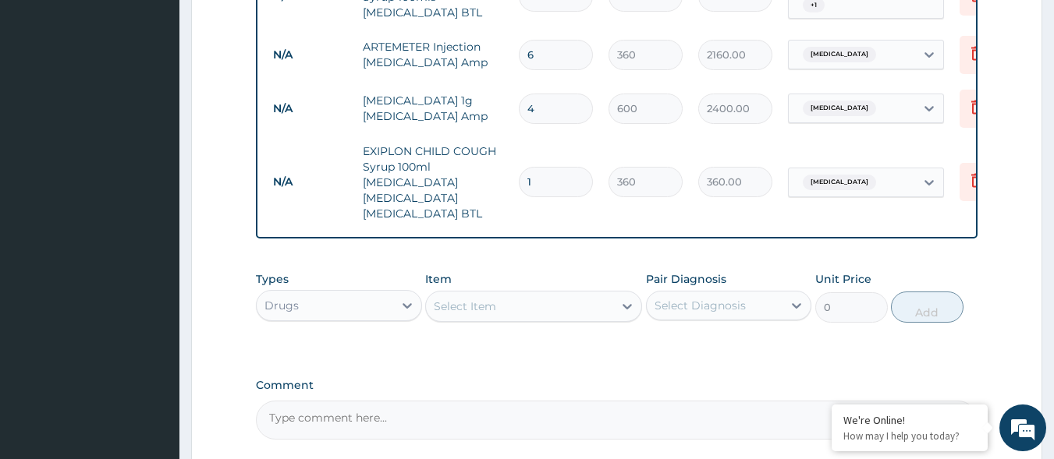
click at [374, 426] on textarea "Comment" at bounding box center [617, 420] width 722 height 39
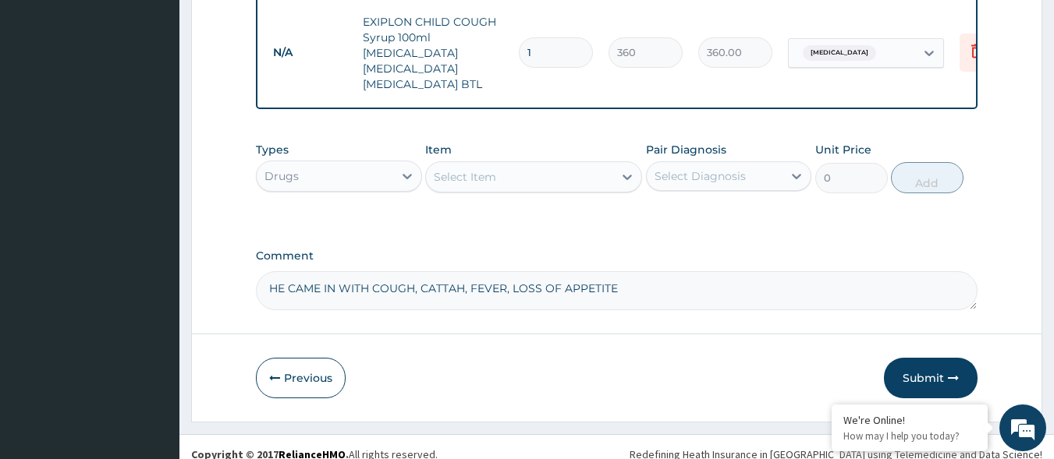
scroll to position [745, 0]
type textarea "HE CAME IN WITH COUGH, CATTAH, FEVER, LOSS OF APPETITE, VOMITING"
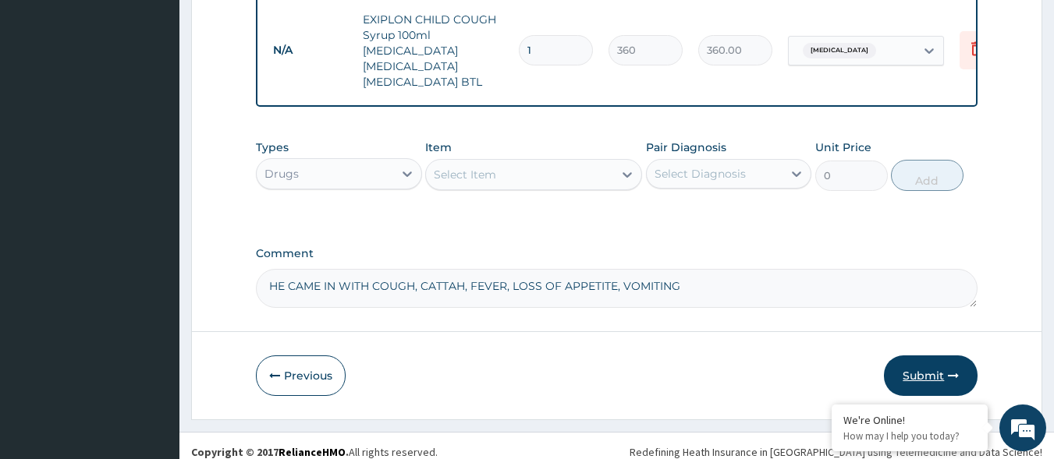
click at [918, 379] on button "Submit" at bounding box center [931, 376] width 94 height 41
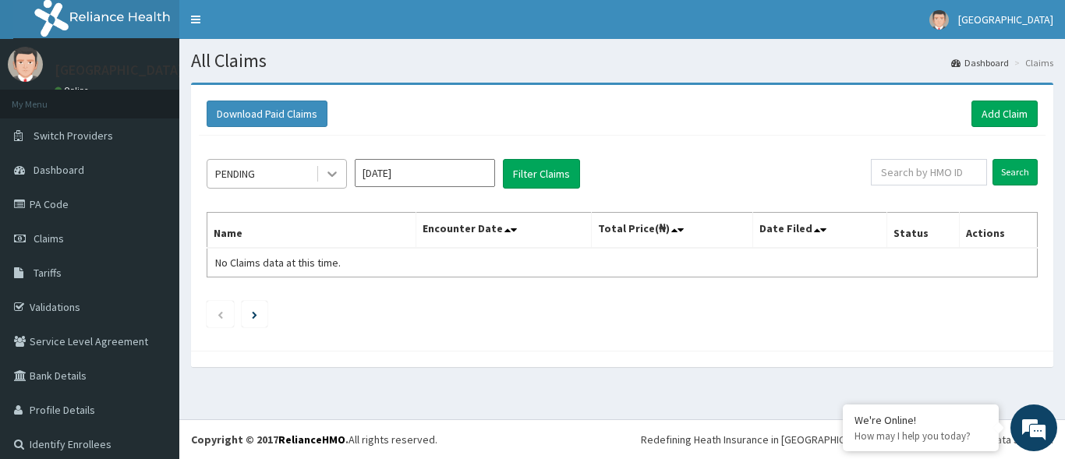
click at [326, 176] on icon at bounding box center [332, 174] width 16 height 16
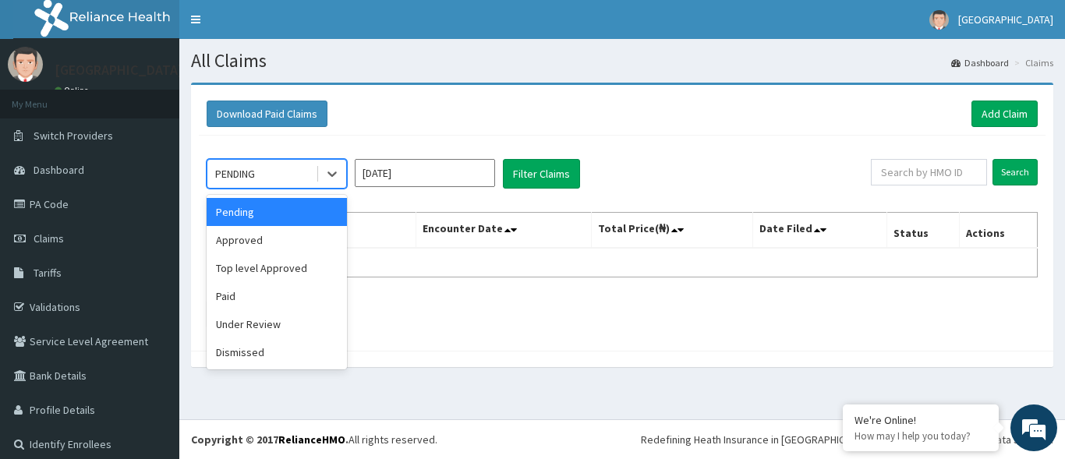
click at [636, 122] on div "Download Paid Claims Add Claim" at bounding box center [622, 114] width 831 height 27
click at [335, 177] on icon at bounding box center [332, 174] width 16 height 16
click at [316, 235] on div "Approved" at bounding box center [277, 240] width 140 height 28
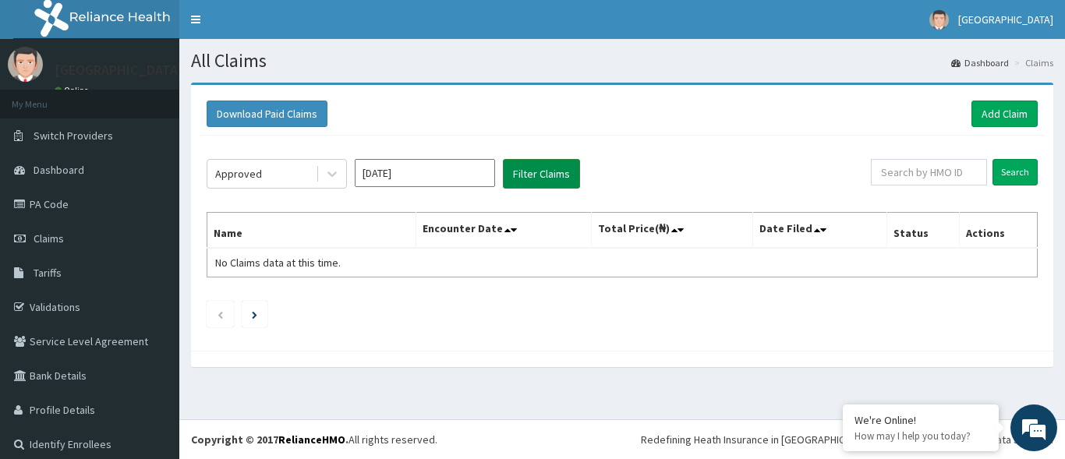
click at [544, 170] on button "Filter Claims" at bounding box center [541, 174] width 77 height 30
